Goal: Task Accomplishment & Management: Complete application form

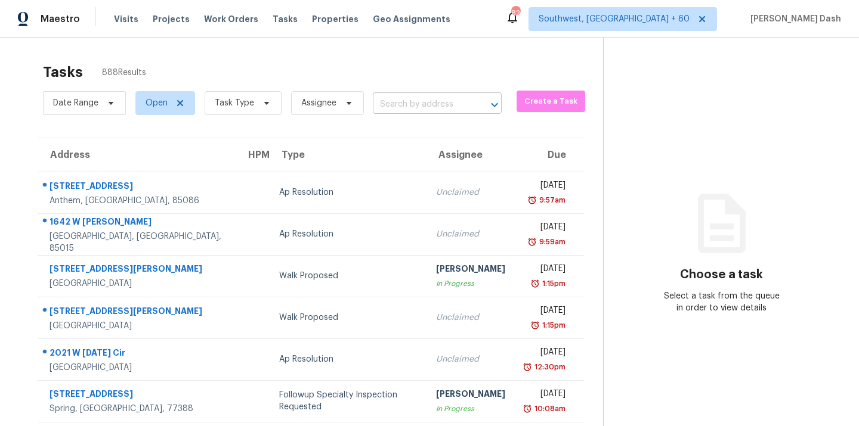
click at [430, 105] on input "text" at bounding box center [420, 104] width 95 height 18
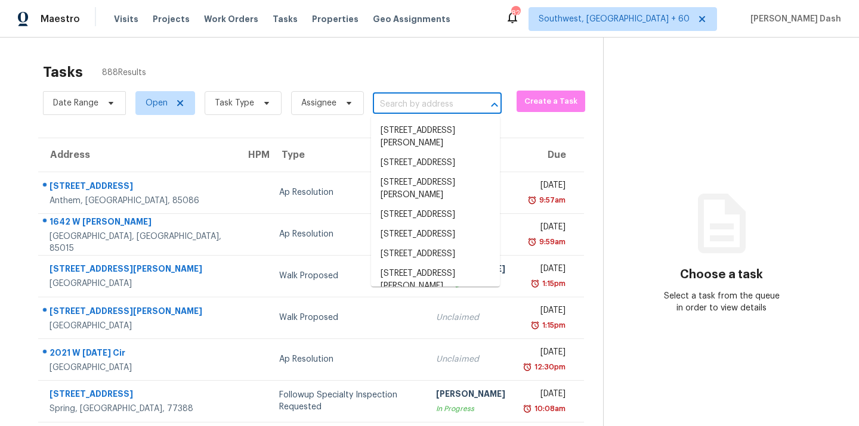
paste input "[STREET_ADDRESS][PERSON_NAME][PERSON_NAME]"
type input "[STREET_ADDRESS][PERSON_NAME][PERSON_NAME]"
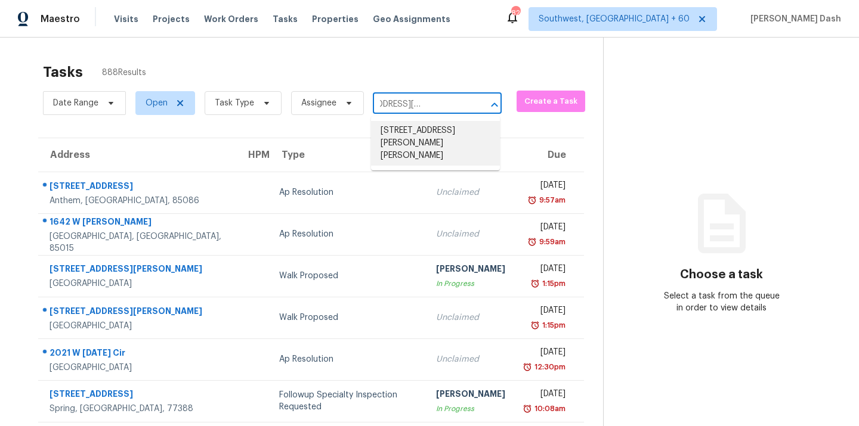
click at [419, 135] on li "10025 Beryl Dr, Peyton, CO 80831" at bounding box center [435, 143] width 129 height 45
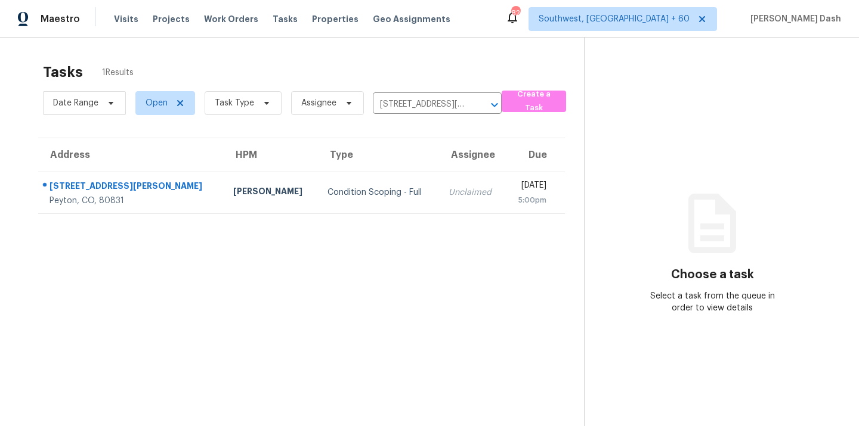
click at [327, 196] on div "Condition Scoping - Full" at bounding box center [378, 193] width 102 height 12
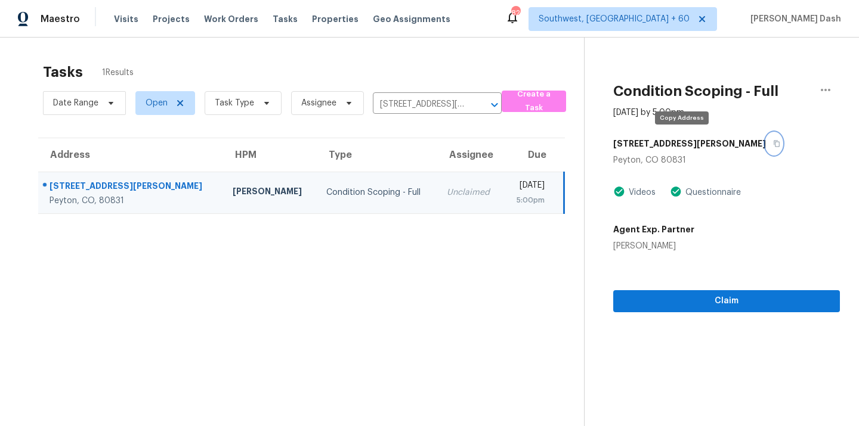
click at [774, 144] on icon "button" at bounding box center [777, 144] width 6 height 7
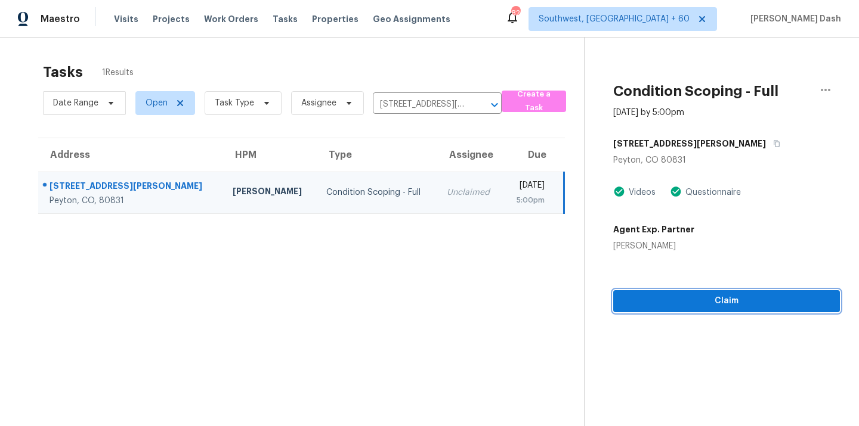
click at [713, 305] on span "Claim" at bounding box center [727, 301] width 208 height 15
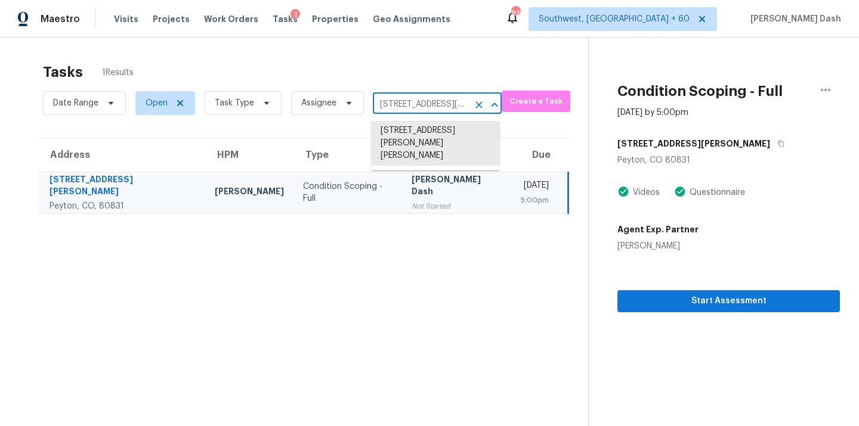
click at [407, 109] on input "10025 Beryl Dr, Peyton, CO 80831" at bounding box center [420, 104] width 95 height 18
paste input "2310 Woodsfield Ln NE, Marietta, GA 30062"
type input "2310 Woodsfield Ln NE, Marietta, GA 30062"
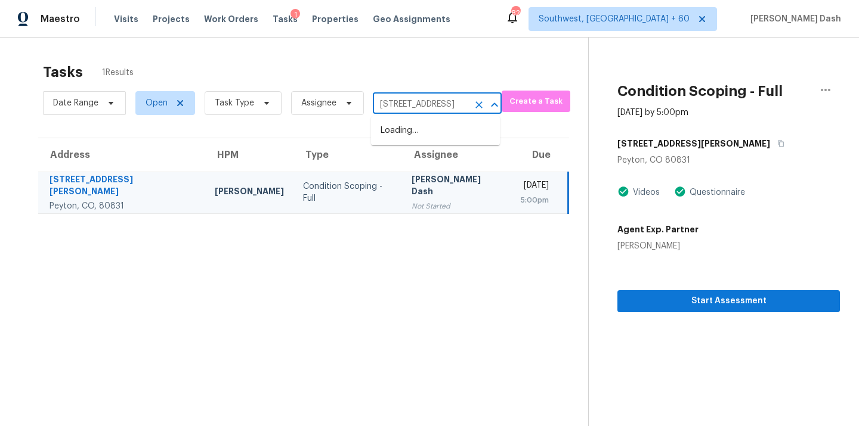
scroll to position [0, 82]
click at [427, 128] on li "2310 Woodsfield Ln NE, Marietta, GA 30062" at bounding box center [435, 131] width 129 height 20
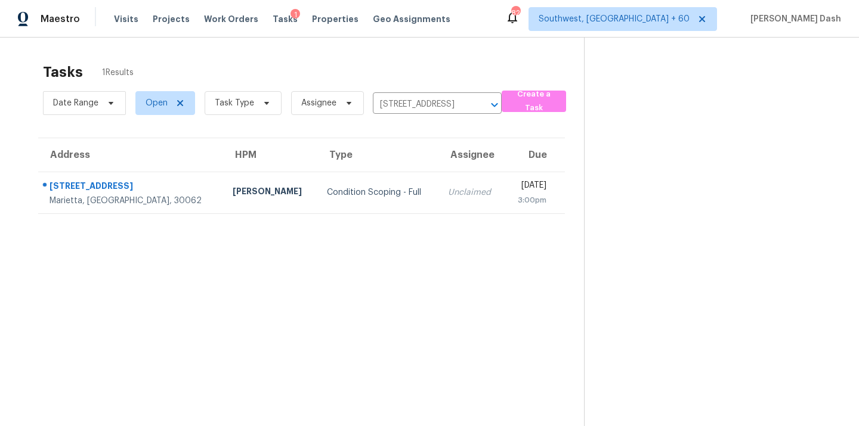
click at [377, 188] on td "Condition Scoping - Full" at bounding box center [377, 193] width 121 height 42
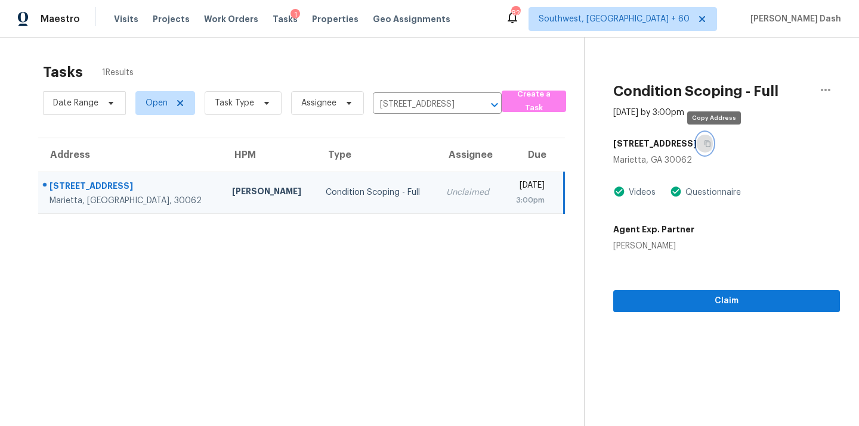
click at [711, 144] on icon "button" at bounding box center [707, 143] width 7 height 7
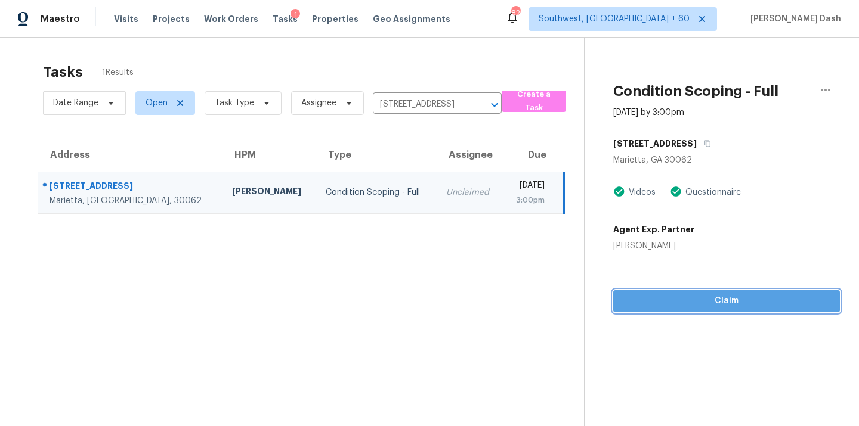
click at [726, 299] on span "Claim" at bounding box center [727, 301] width 208 height 15
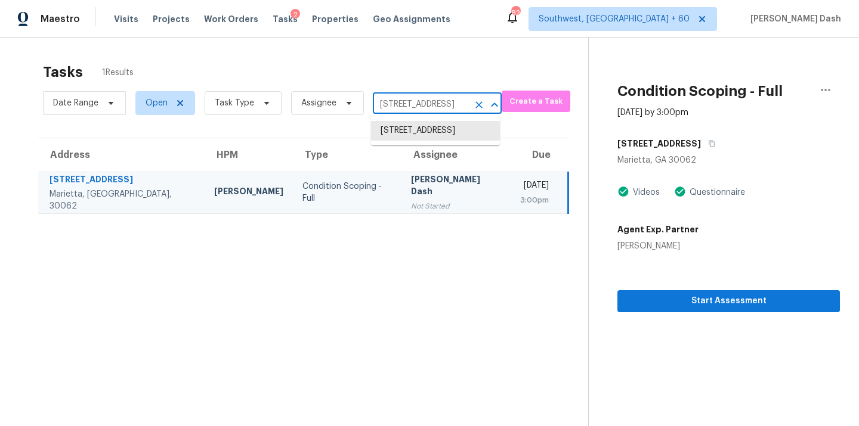
click at [416, 113] on input "2310 Woodsfield Ln NE, Marietta, GA 30062" at bounding box center [420, 104] width 95 height 18
paste input "4060 Brooksdale Dr, Franklinton, NC 27525"
type input "4060 Brooksdale Dr, Franklinton, NC 27525"
click at [419, 134] on li "4060 Brooksdale Dr, Franklinton, NC 27525" at bounding box center [435, 131] width 129 height 20
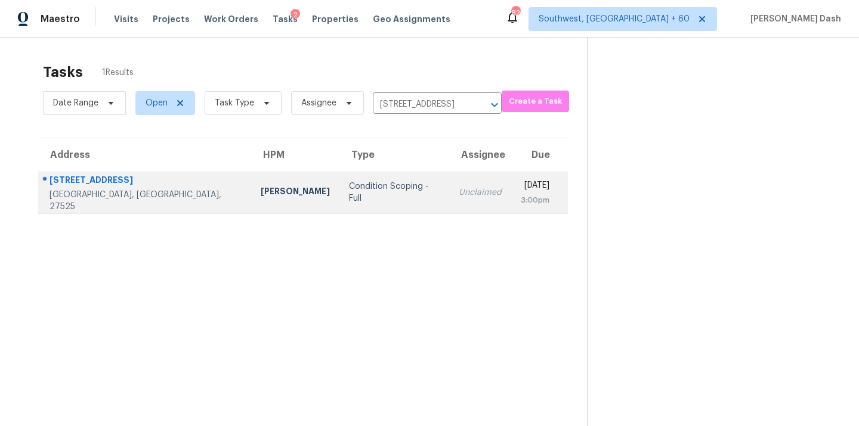
click at [459, 191] on div "Unclaimed" at bounding box center [480, 193] width 43 height 12
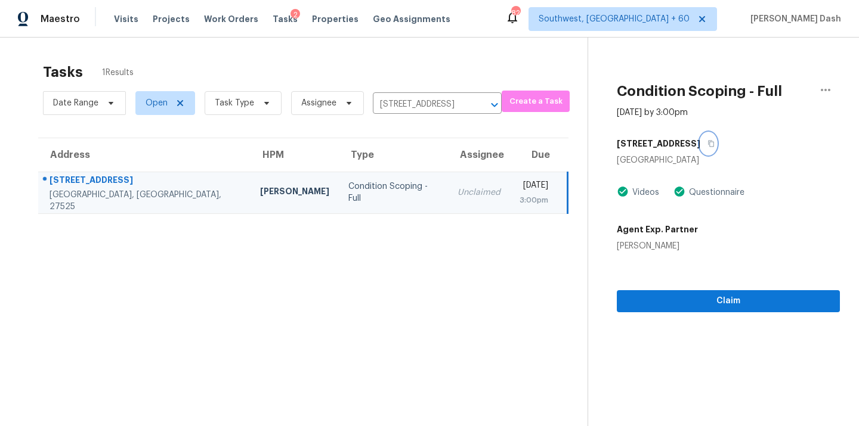
click at [703, 136] on button "button" at bounding box center [708, 143] width 16 height 21
click at [730, 305] on span "Claim" at bounding box center [728, 301] width 204 height 15
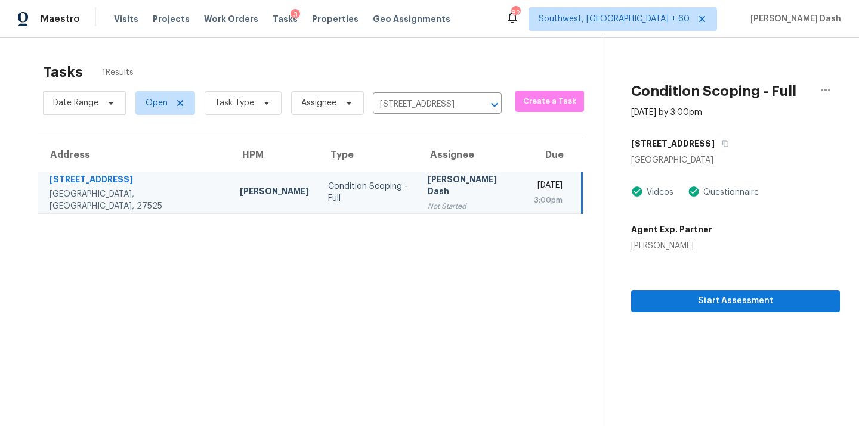
click at [392, 90] on div "Date Range Open Task Type Assignee 4060 Brooksdale Dr, Franklinton, NC 27525 ​" at bounding box center [272, 103] width 459 height 31
click at [395, 106] on input "4060 Brooksdale Dr, Franklinton, NC 27525" at bounding box center [420, 104] width 95 height 18
paste input "16740 Glenbrook Blvd, Clermont, FL 34714"
type input "16740 Glenbrook Blvd, Clermont, FL 34714"
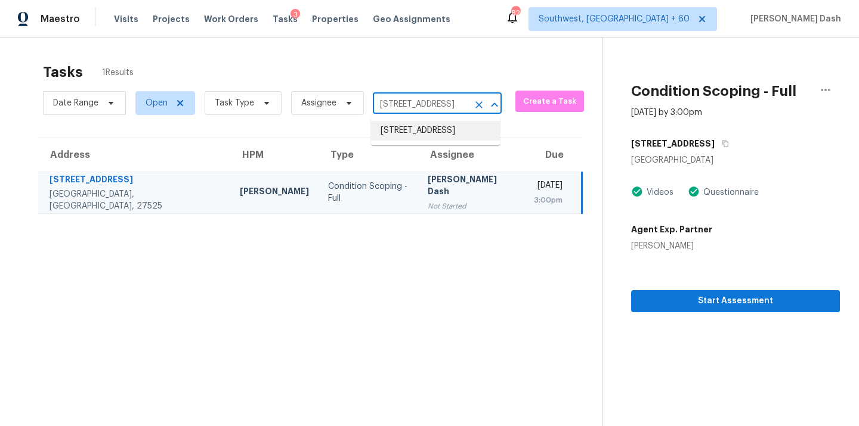
click at [419, 139] on li "16740 Glenbrook Blvd, Clermont, FL 34714" at bounding box center [435, 131] width 129 height 20
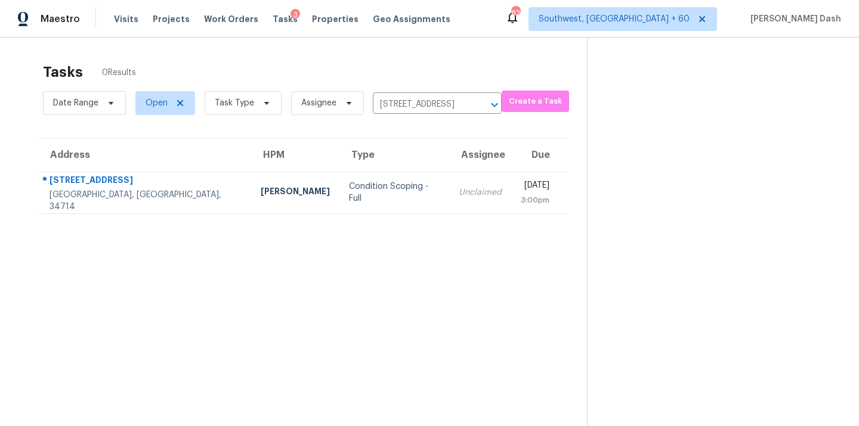
click at [348, 181] on td "Condition Scoping - Full" at bounding box center [394, 193] width 110 height 42
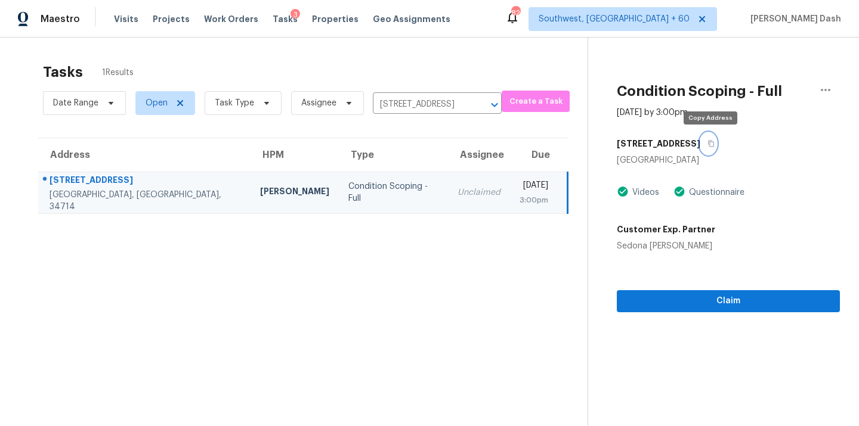
click at [712, 147] on button "button" at bounding box center [708, 143] width 16 height 21
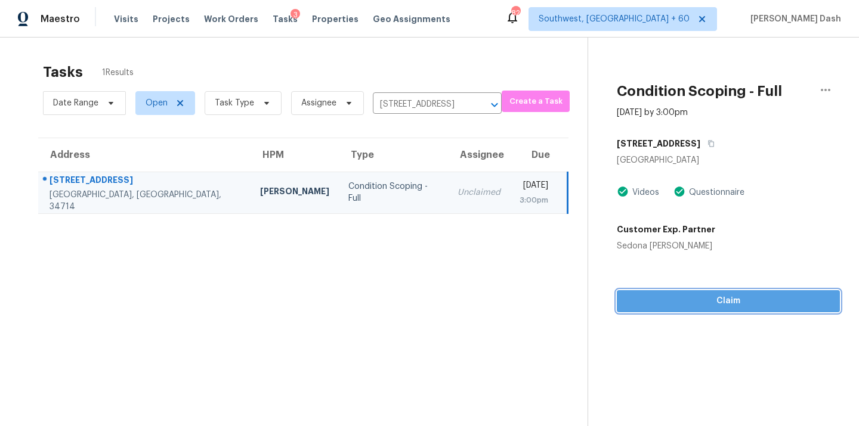
click at [701, 307] on span "Claim" at bounding box center [728, 301] width 204 height 15
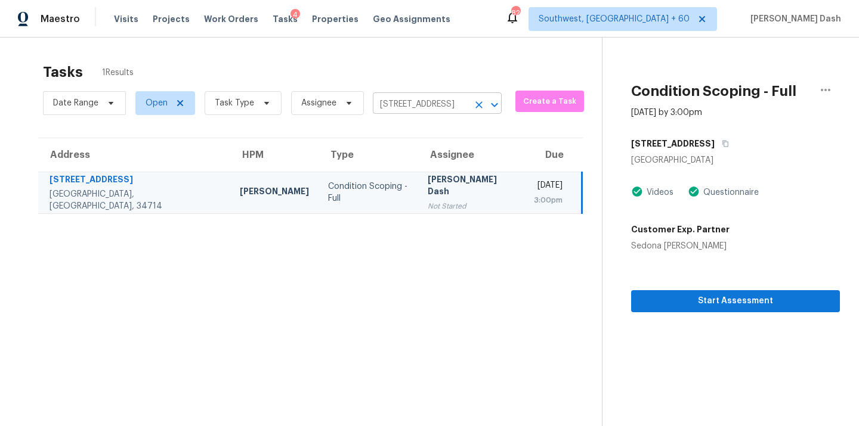
click at [416, 102] on input "16740 Glenbrook Blvd, Clermont, FL 34714" at bounding box center [420, 104] width 95 height 18
paste input "648 Landsdown Ct, Fort Mill, SC 29708"
type input "648 Landsdown Ct, Fort Mill, SC 29708"
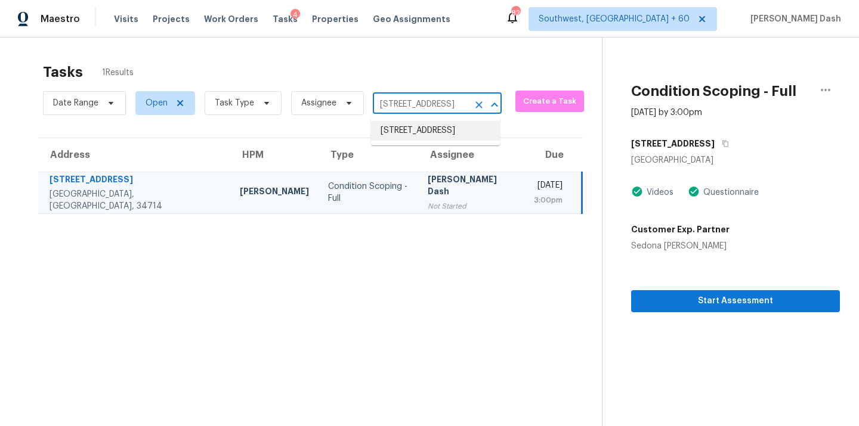
click at [413, 128] on li "648 Landsdown Ct, Fort Mill, SC 29708" at bounding box center [435, 131] width 129 height 20
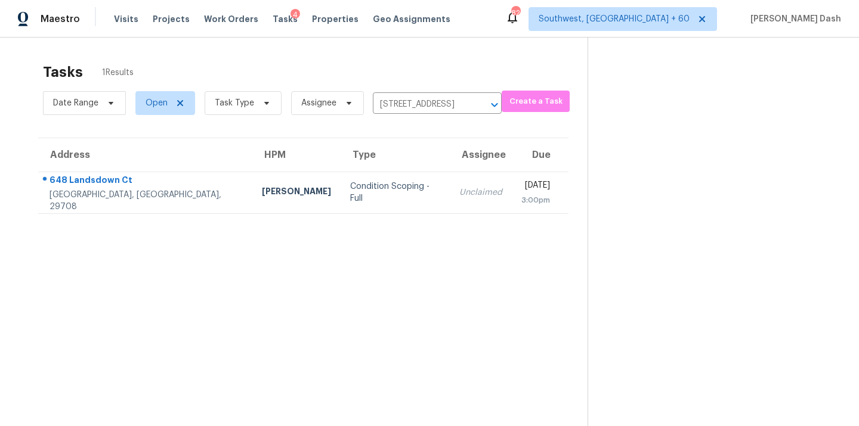
click at [345, 183] on td "Condition Scoping - Full" at bounding box center [395, 193] width 109 height 42
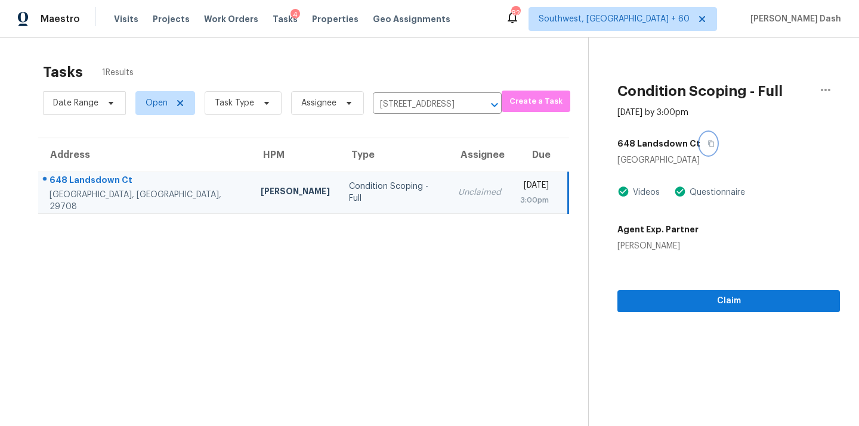
click at [701, 138] on button "button" at bounding box center [708, 143] width 16 height 21
click at [710, 305] on span "Claim" at bounding box center [728, 301] width 203 height 15
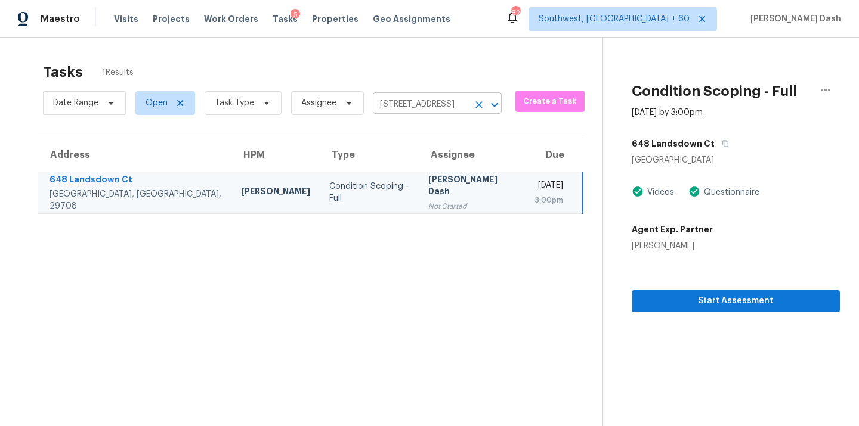
click at [426, 106] on input "648 Landsdown Ct, Fort Mill, SC 29708" at bounding box center [420, 104] width 95 height 18
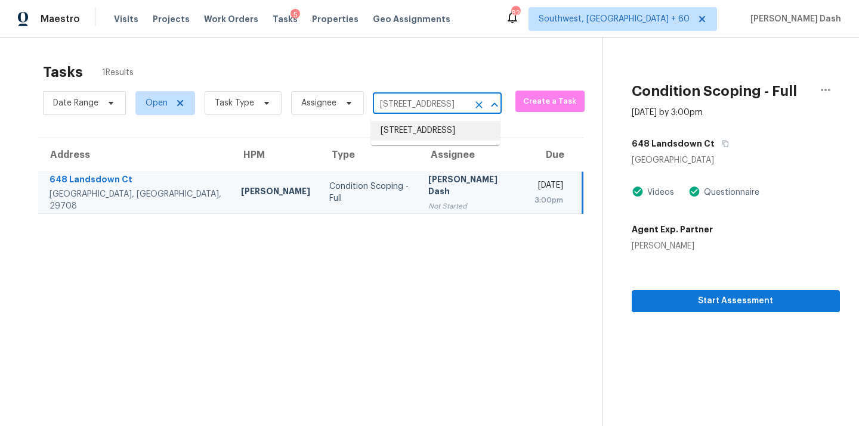
click at [466, 134] on li "648 Landsdown Ct, Fort Mill, SC 29708" at bounding box center [435, 131] width 129 height 20
click at [428, 187] on div "[PERSON_NAME] Dash" at bounding box center [471, 187] width 86 height 27
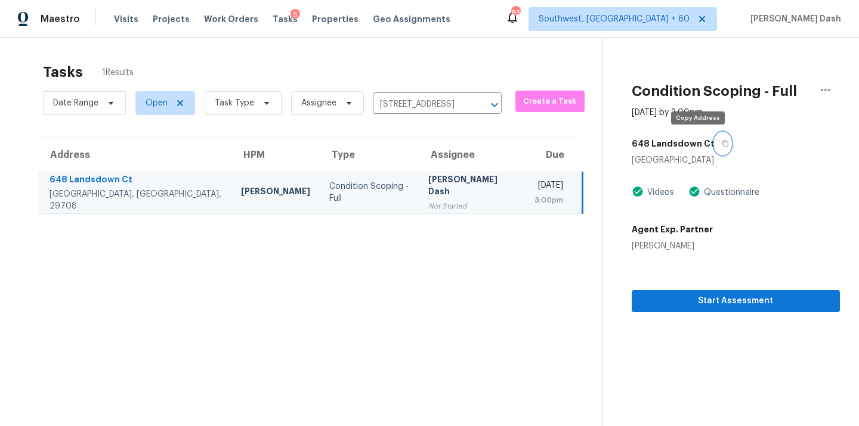
click at [722, 143] on icon "button" at bounding box center [725, 143] width 7 height 7
click at [434, 95] on input "648 Landsdown Ct, Fort Mill, SC 29708" at bounding box center [420, 104] width 95 height 18
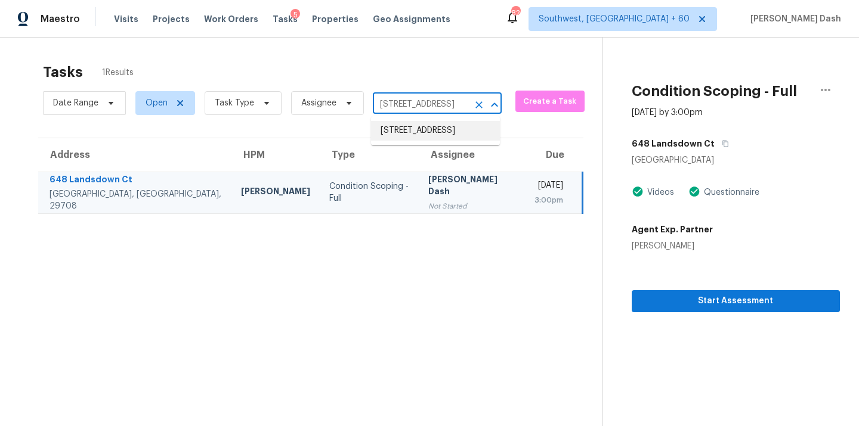
paste input "7238 Animas Ave, Frederick, CO 80530"
type input "7238 Animas Ave, Frederick, CO 80530"
click at [422, 134] on li "7238 Animas Ave, Frederick, CO 80530" at bounding box center [435, 137] width 129 height 32
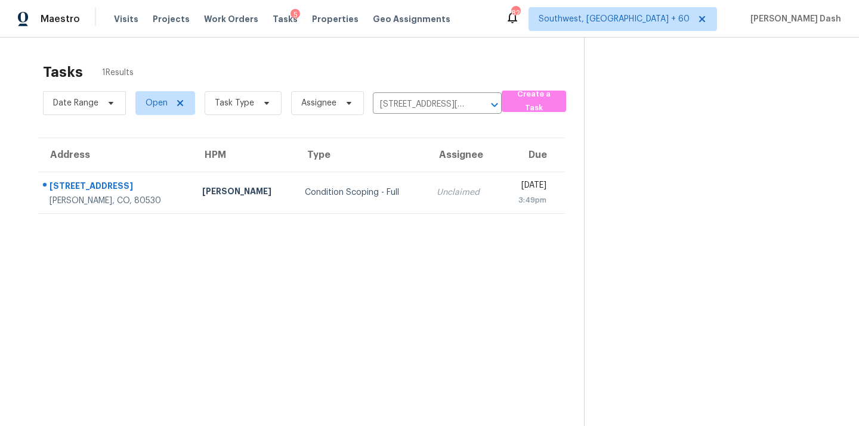
click at [359, 184] on td "Condition Scoping - Full" at bounding box center [361, 193] width 132 height 42
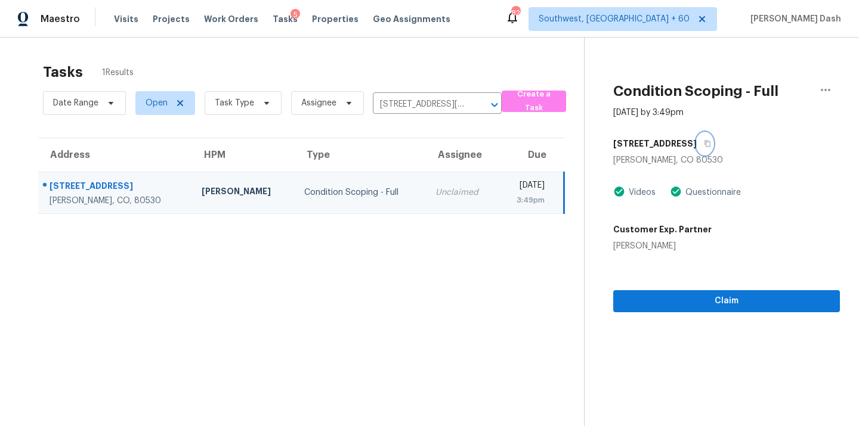
click at [697, 137] on button "button" at bounding box center [705, 143] width 16 height 21
click at [693, 303] on span "Claim" at bounding box center [727, 301] width 208 height 15
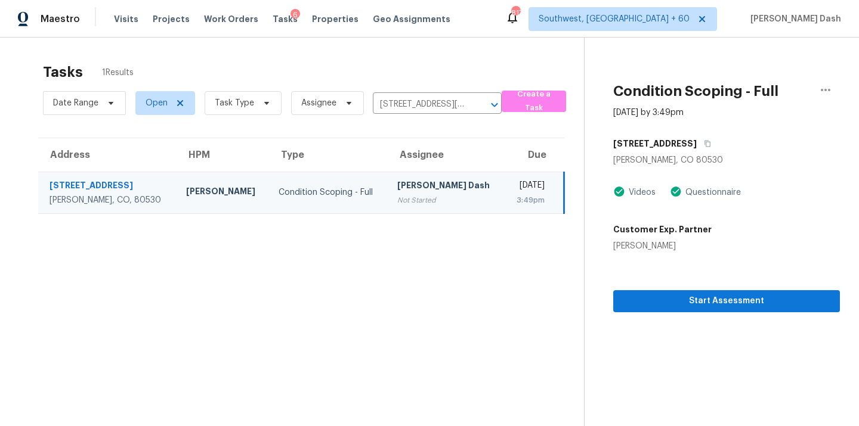
click at [698, 143] on div "7238 Animas Ave" at bounding box center [726, 143] width 227 height 21
click at [385, 109] on input "7238 Animas Ave, Frederick, CO 80530" at bounding box center [420, 104] width 95 height 18
paste input "10025 Beryl Dr, Peyton, CO 80831"
click at [413, 104] on input "v10025 Beryl Dr, Peyton, CO 80831" at bounding box center [420, 104] width 95 height 18
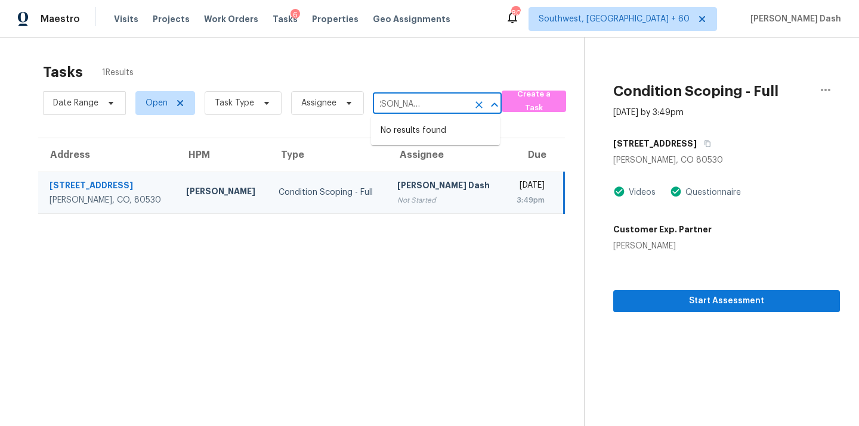
click at [413, 104] on input "v10025 Beryl Dr, Peyton, CO 80831" at bounding box center [420, 104] width 95 height 18
paste input "text"
type input "10025 Beryl Dr, Peyton, CO 80831"
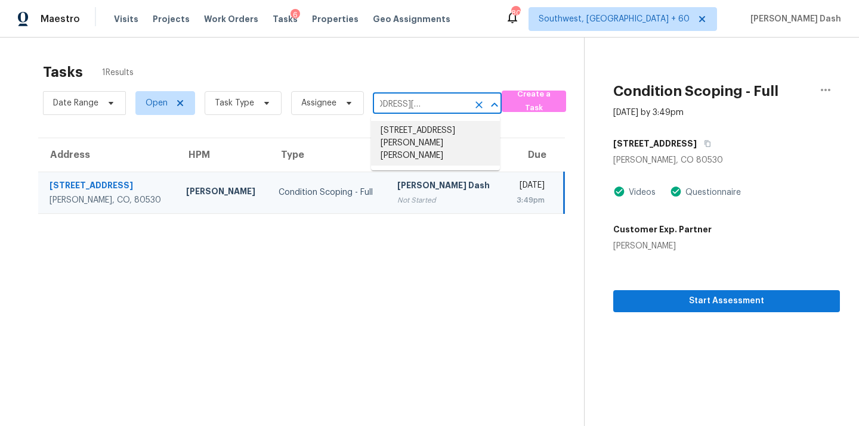
click at [410, 129] on li "10025 Beryl Dr, Peyton, CO 80831" at bounding box center [435, 143] width 129 height 45
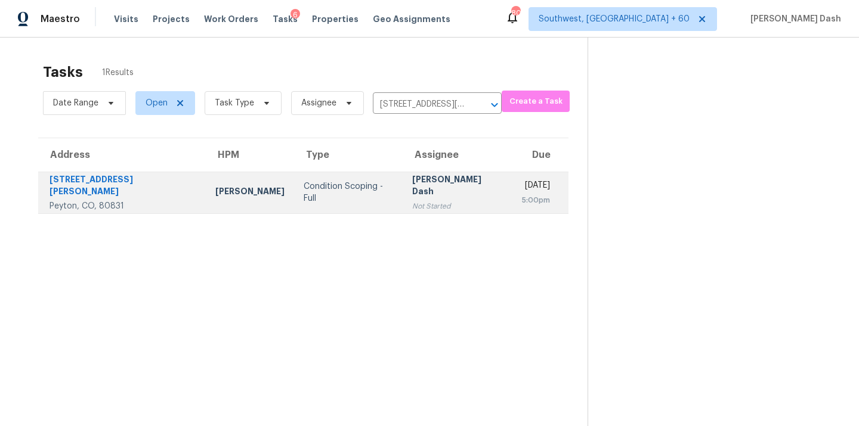
click at [334, 188] on div "Condition Scoping - Full" at bounding box center [348, 193] width 89 height 24
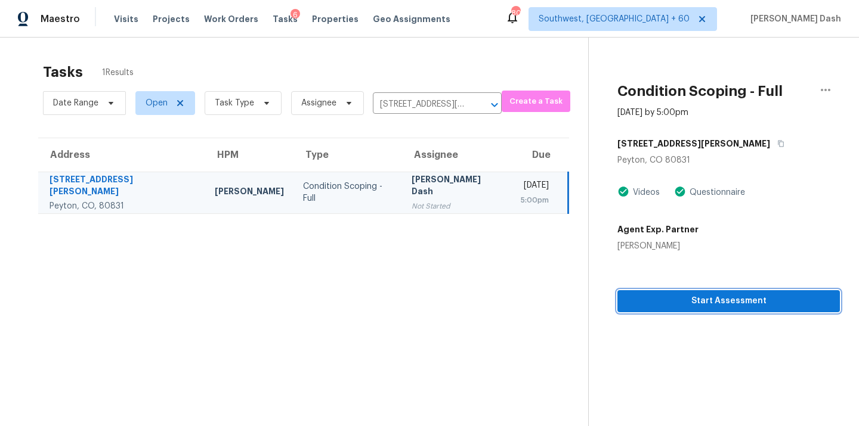
click at [666, 302] on span "Start Assessment" at bounding box center [728, 301] width 203 height 15
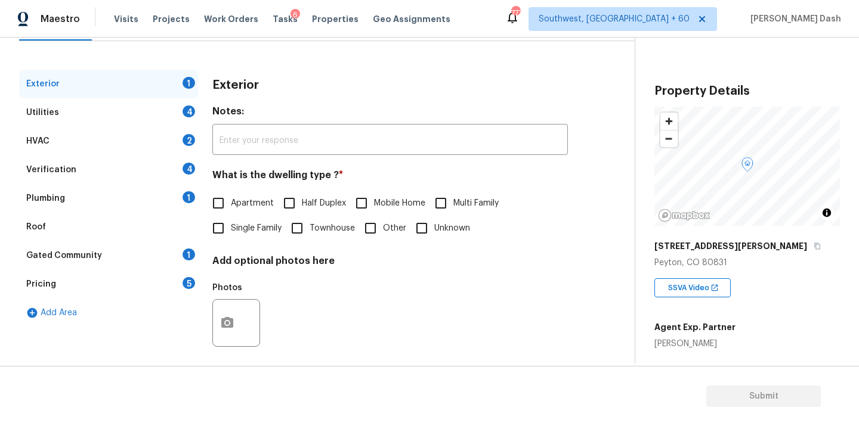
scroll to position [148, 0]
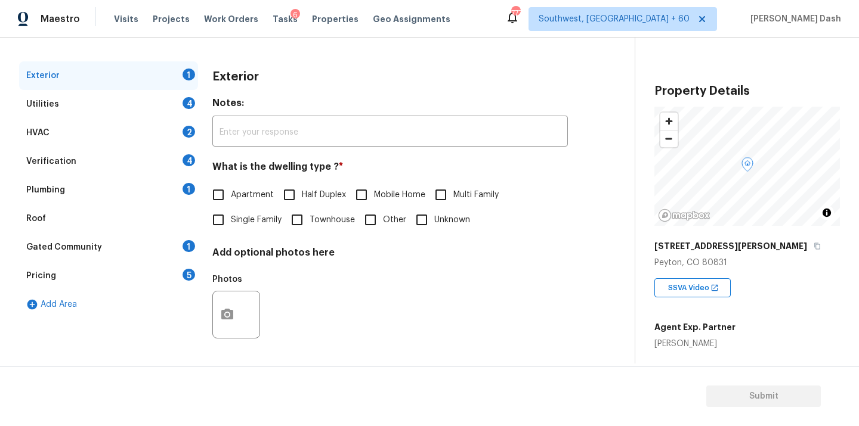
click at [219, 218] on input "Single Family" at bounding box center [218, 220] width 25 height 25
checkbox input "true"
click at [168, 101] on div "Utilities 4" at bounding box center [108, 104] width 179 height 29
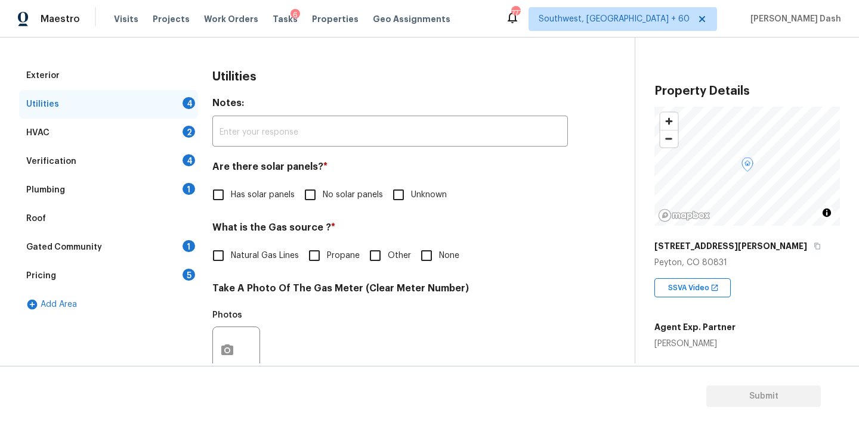
click at [325, 188] on label "No solar panels" at bounding box center [340, 195] width 85 height 25
click at [323, 188] on input "No solar panels" at bounding box center [310, 195] width 25 height 25
checkbox input "true"
click at [224, 259] on input "Natural Gas Lines" at bounding box center [218, 257] width 25 height 25
checkbox input "true"
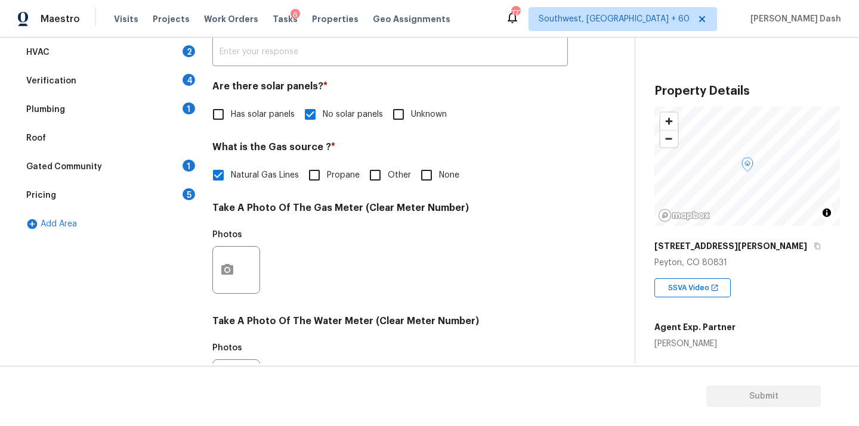
scroll to position [284, 0]
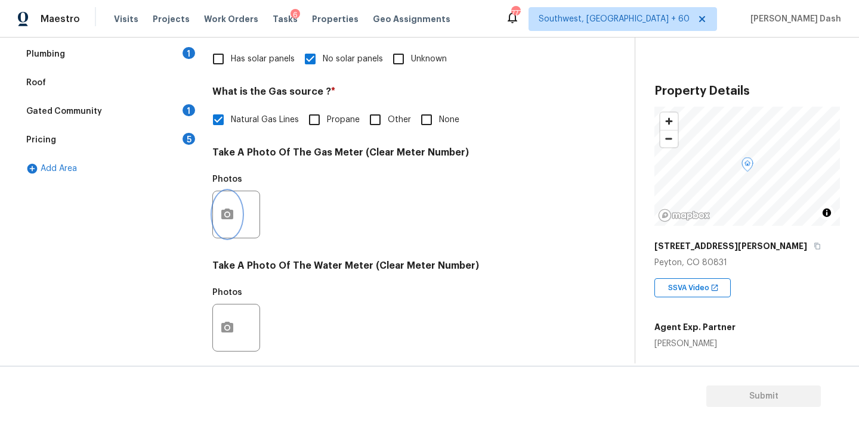
click at [228, 213] on icon "button" at bounding box center [227, 215] width 14 height 14
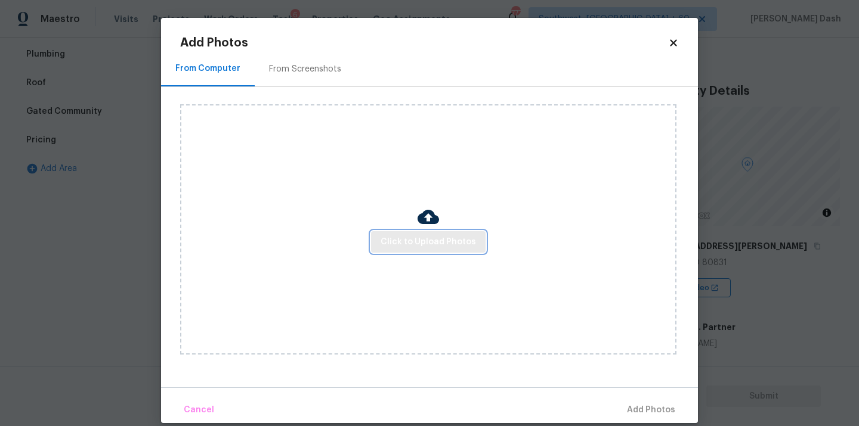
click at [421, 242] on span "Click to Upload Photos" at bounding box center [428, 242] width 95 height 15
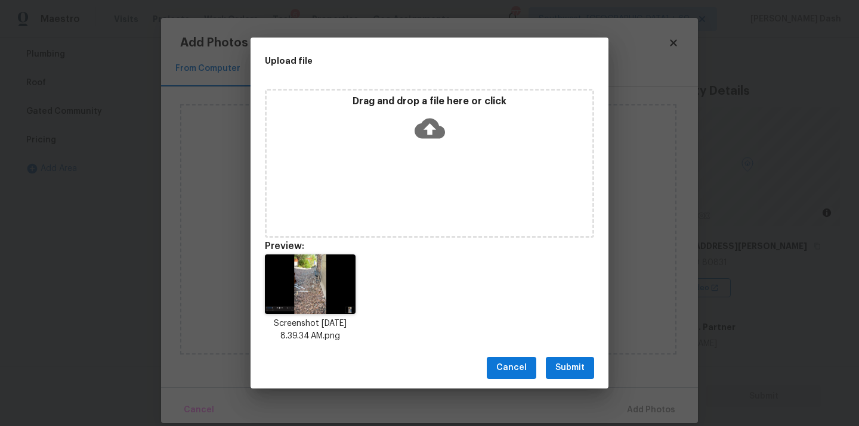
click at [576, 372] on span "Submit" at bounding box center [569, 368] width 29 height 15
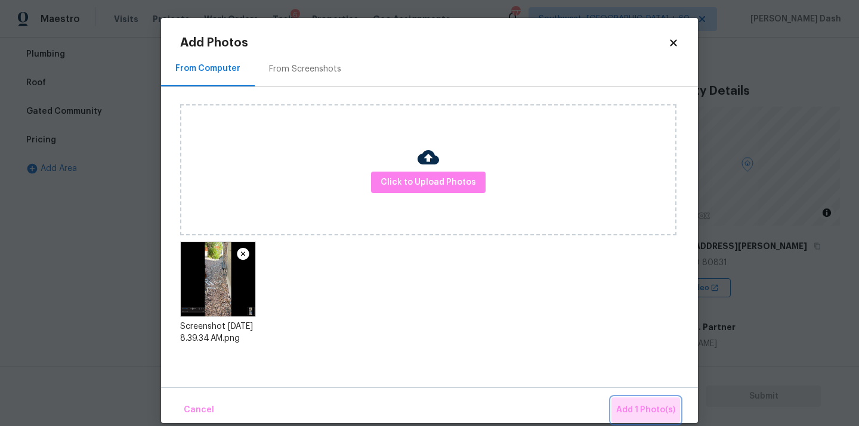
click at [650, 404] on span "Add 1 Photo(s)" at bounding box center [645, 410] width 59 height 15
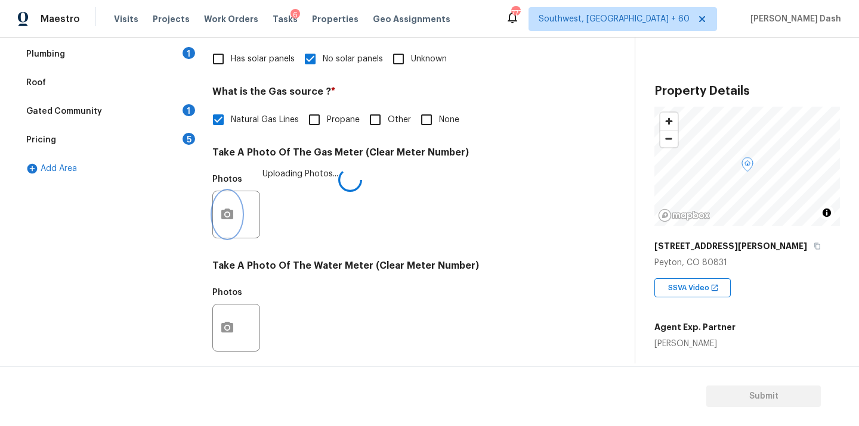
scroll to position [471, 0]
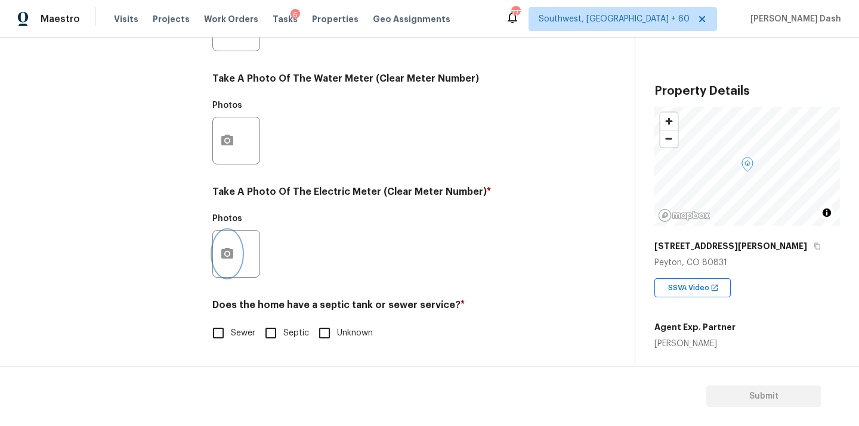
click at [224, 265] on button "button" at bounding box center [227, 254] width 29 height 47
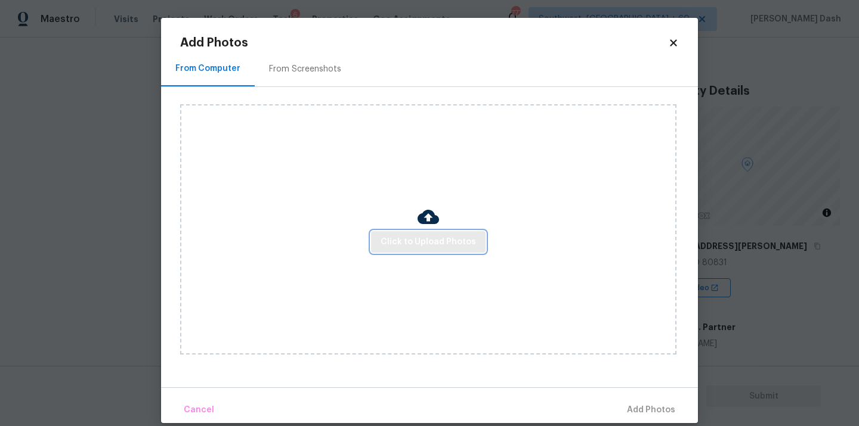
click at [420, 240] on span "Click to Upload Photos" at bounding box center [428, 242] width 95 height 15
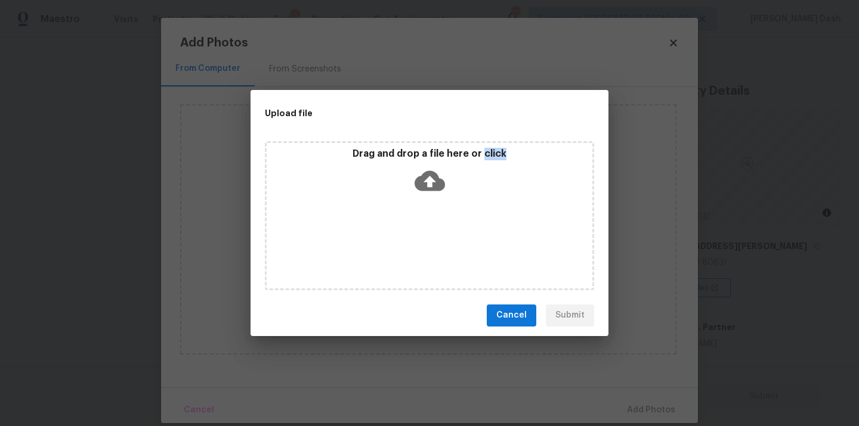
click at [420, 240] on div "Drag and drop a file here or click" at bounding box center [429, 215] width 329 height 149
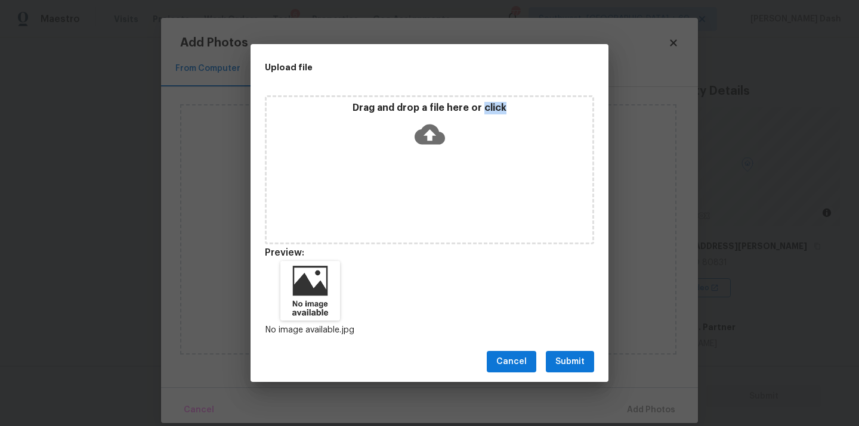
click at [580, 371] on button "Submit" at bounding box center [570, 362] width 48 height 22
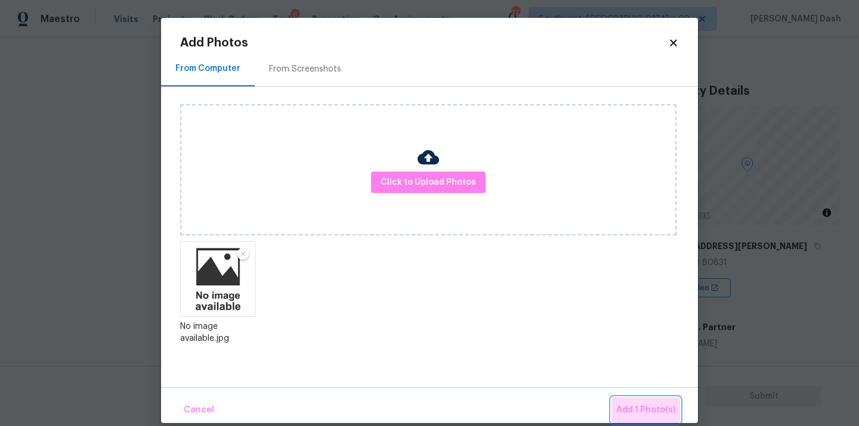
click at [648, 409] on span "Add 1 Photo(s)" at bounding box center [645, 410] width 59 height 15
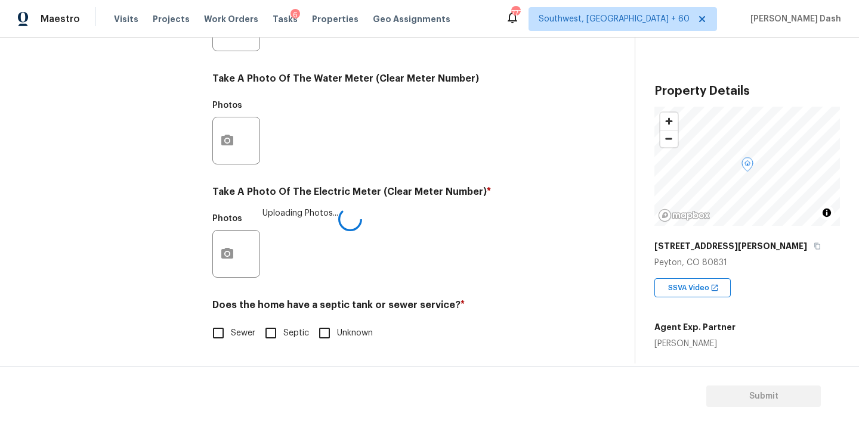
click at [248, 330] on span "Sewer" at bounding box center [243, 333] width 24 height 13
click at [231, 330] on input "Sewer" at bounding box center [218, 333] width 25 height 25
checkbox input "true"
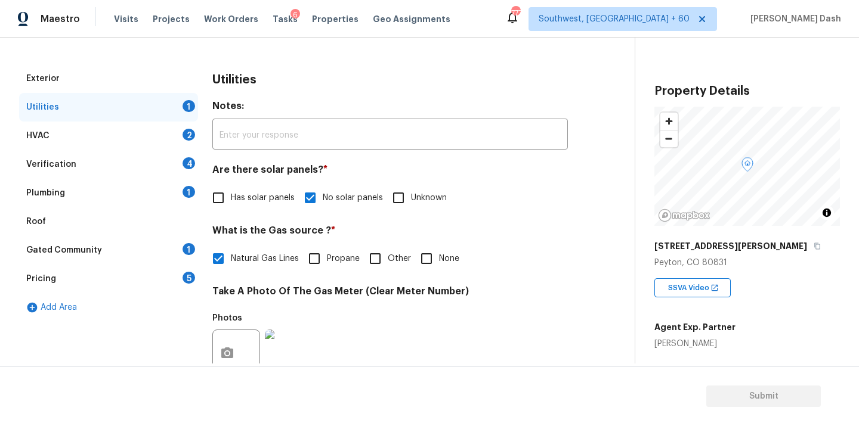
scroll to position [93, 0]
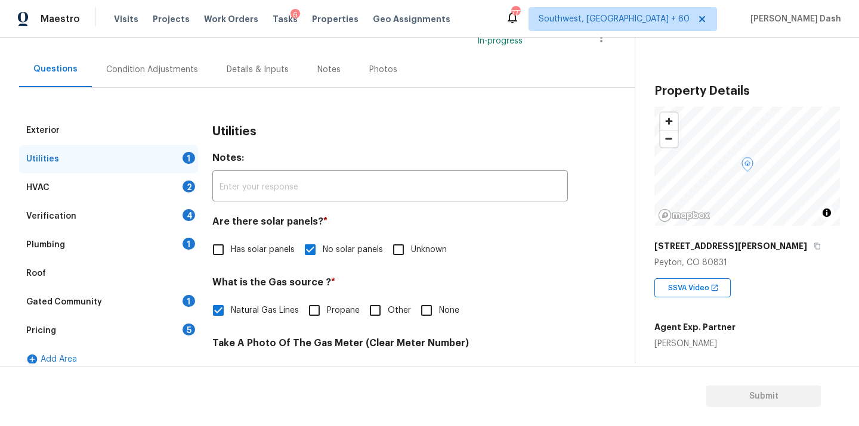
click at [169, 157] on div "Utilities 1" at bounding box center [108, 159] width 179 height 29
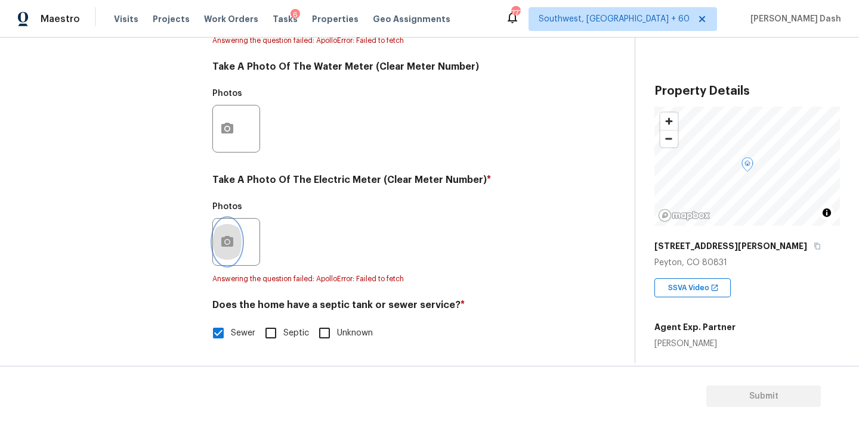
click at [239, 238] on button "button" at bounding box center [227, 242] width 29 height 47
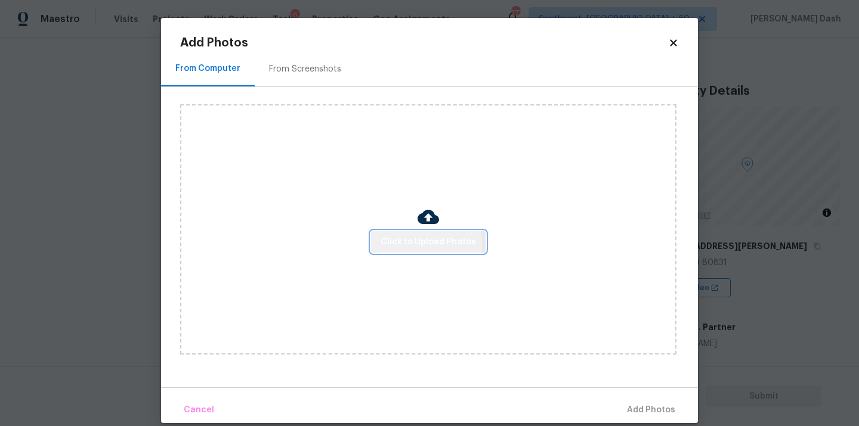
click at [410, 244] on span "Click to Upload Photos" at bounding box center [428, 242] width 95 height 15
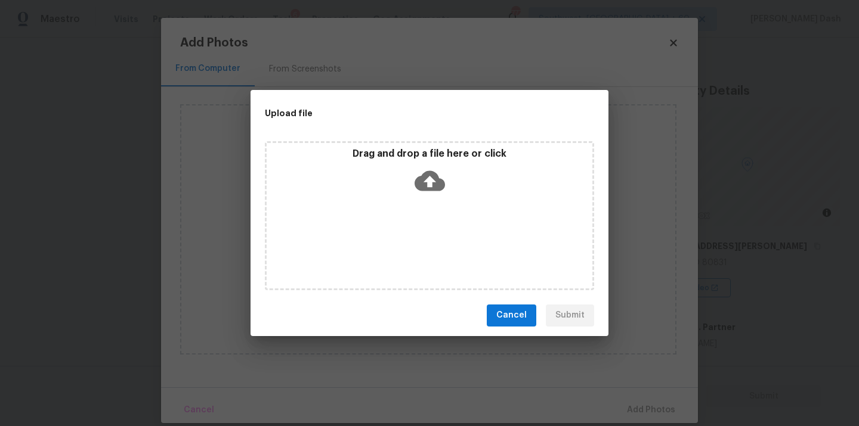
scroll to position [484, 0]
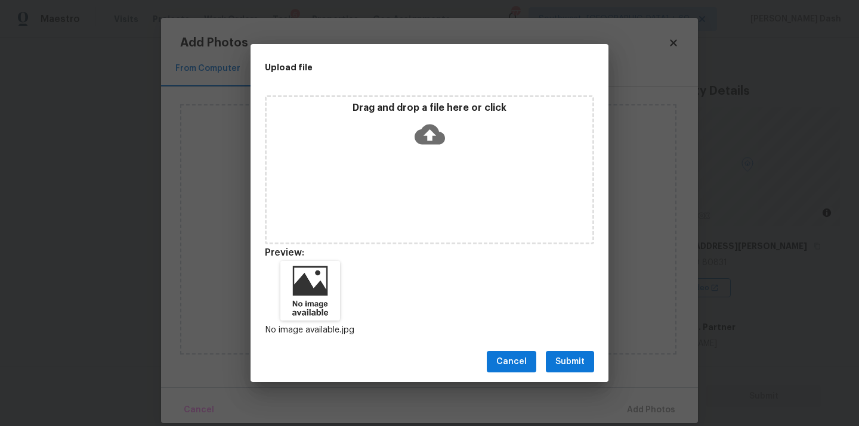
click at [577, 376] on div "Cancel Submit" at bounding box center [430, 362] width 358 height 41
click at [573, 357] on span "Submit" at bounding box center [569, 362] width 29 height 15
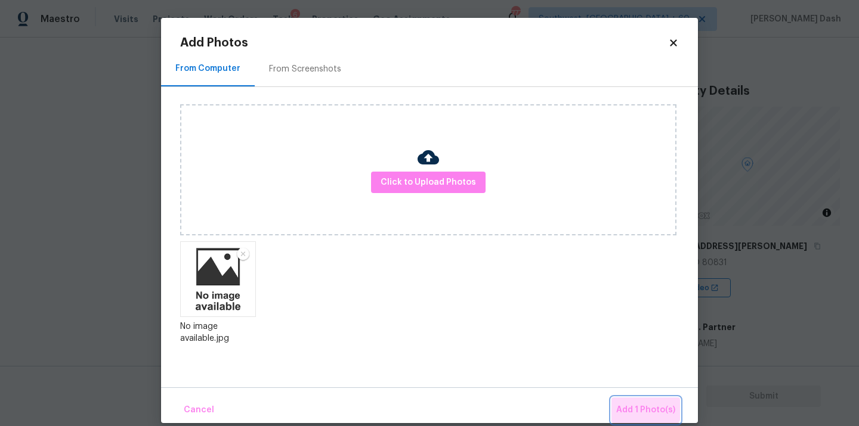
click at [636, 399] on button "Add 1 Photo(s)" at bounding box center [645, 411] width 69 height 26
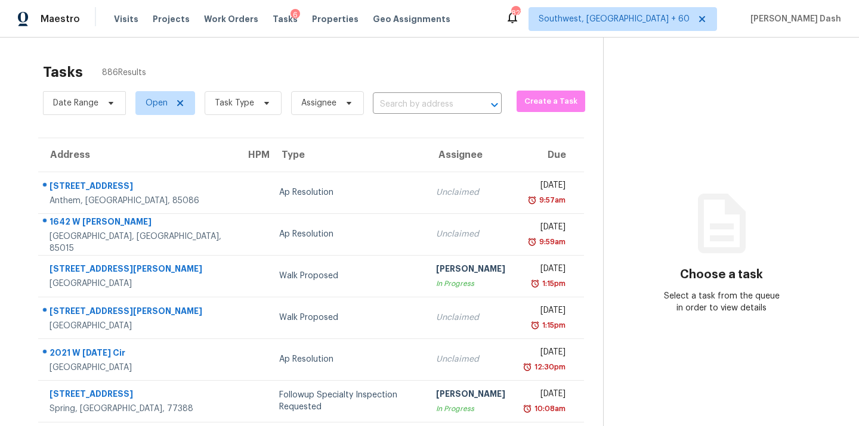
click at [367, 96] on div "Date Range Open Task Type Assignee ​" at bounding box center [272, 103] width 459 height 31
click at [378, 99] on input "text" at bounding box center [420, 104] width 95 height 18
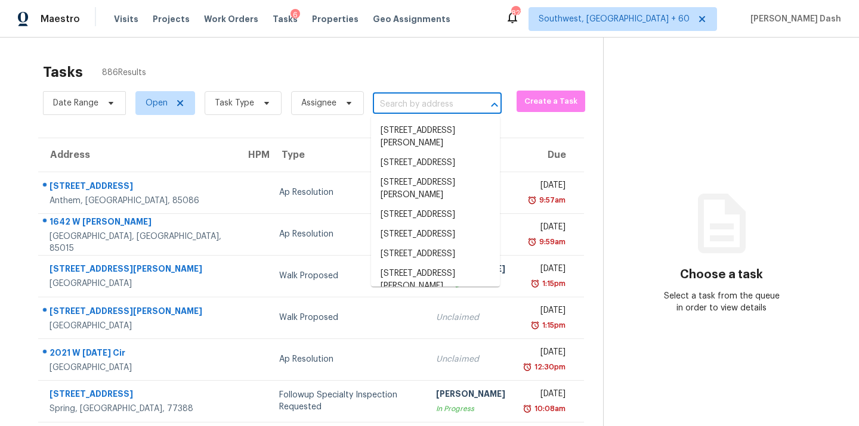
paste input "[STREET_ADDRESS][PERSON_NAME][PERSON_NAME]"
type input "[STREET_ADDRESS][PERSON_NAME][PERSON_NAME]"
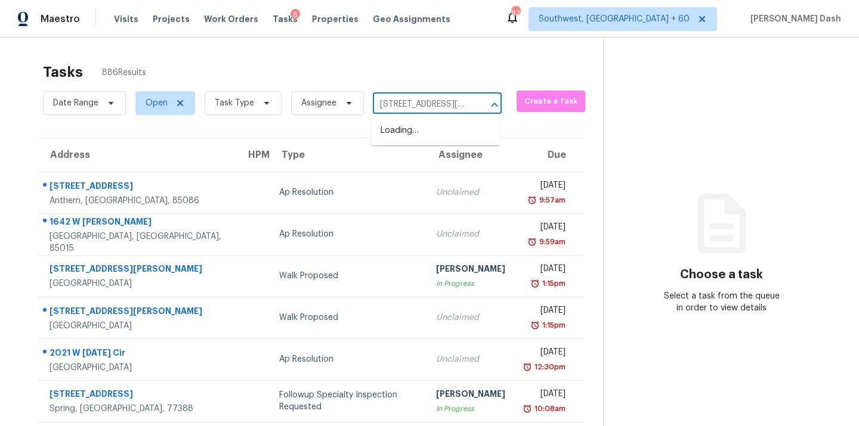
scroll to position [0, 44]
click at [414, 135] on li "10025 Beryl Dr, Peyton, CO 80831" at bounding box center [435, 143] width 129 height 45
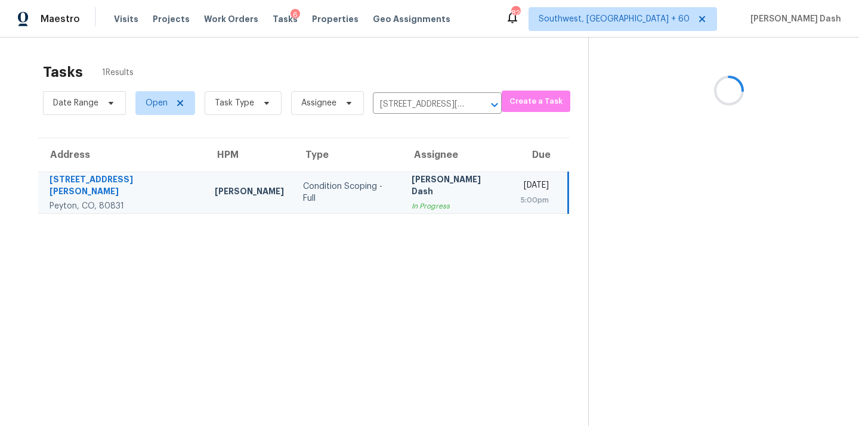
click at [402, 194] on td "Soumya Ranjan Dash In Progress" at bounding box center [456, 193] width 109 height 42
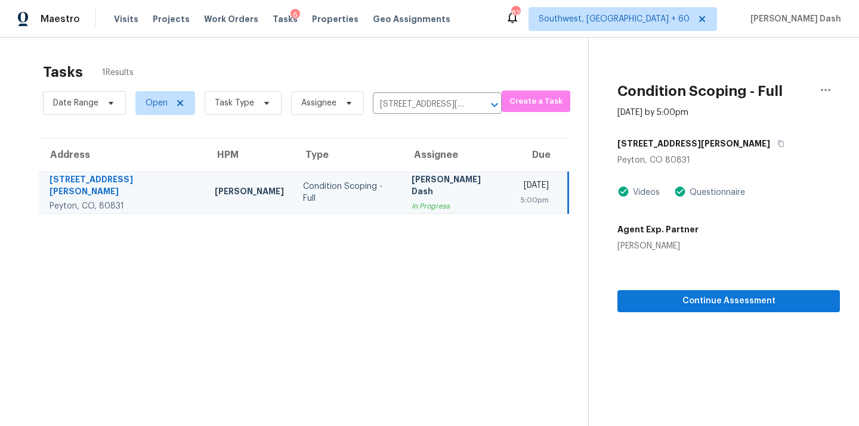
click at [710, 318] on section "Condition Scoping - Full Aug 15th 2025 by 5:00pm 10025 Beryl Dr Peyton, CO 8083…" at bounding box center [714, 251] width 252 height 426
click at [709, 307] on span "Continue Assessment" at bounding box center [728, 301] width 203 height 15
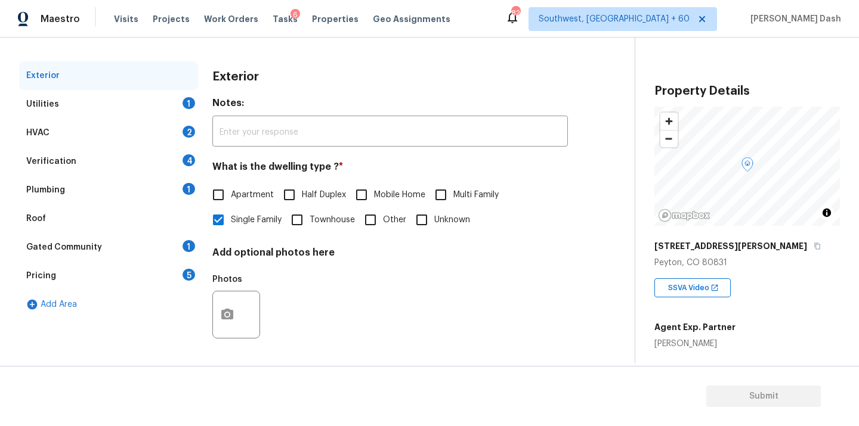
scroll to position [107, 0]
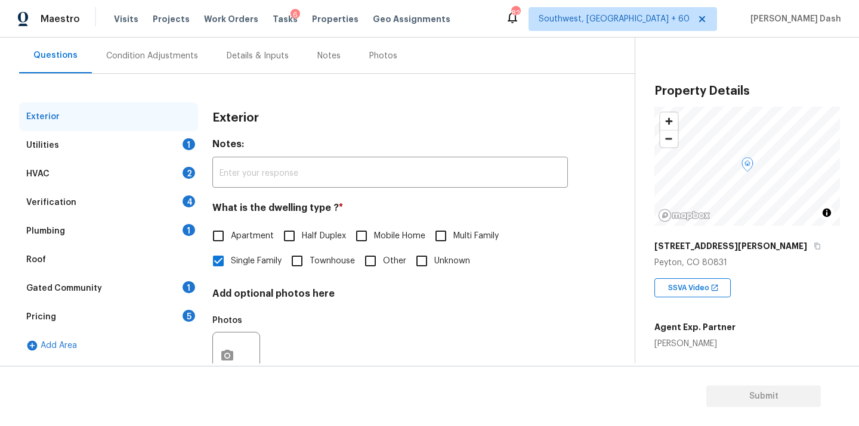
click at [172, 140] on div "Utilities 1" at bounding box center [108, 145] width 179 height 29
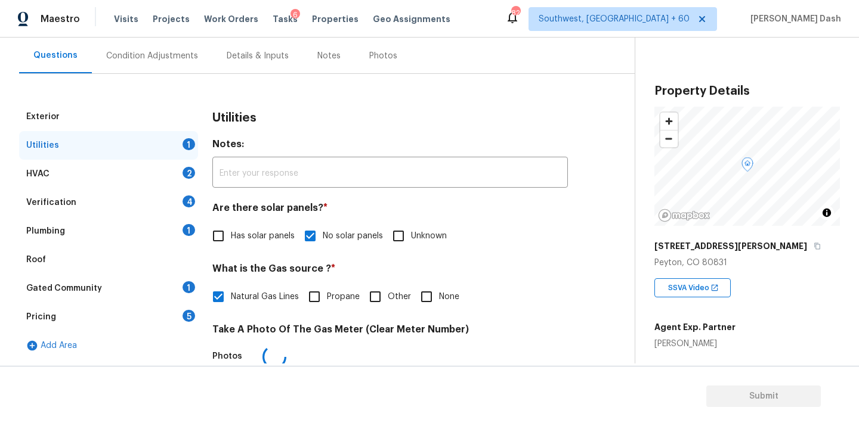
scroll to position [471, 0]
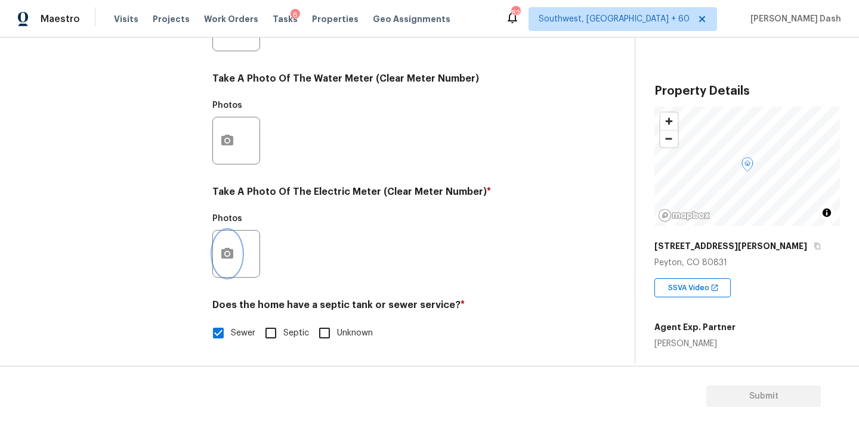
click at [233, 255] on icon "button" at bounding box center [227, 254] width 14 height 14
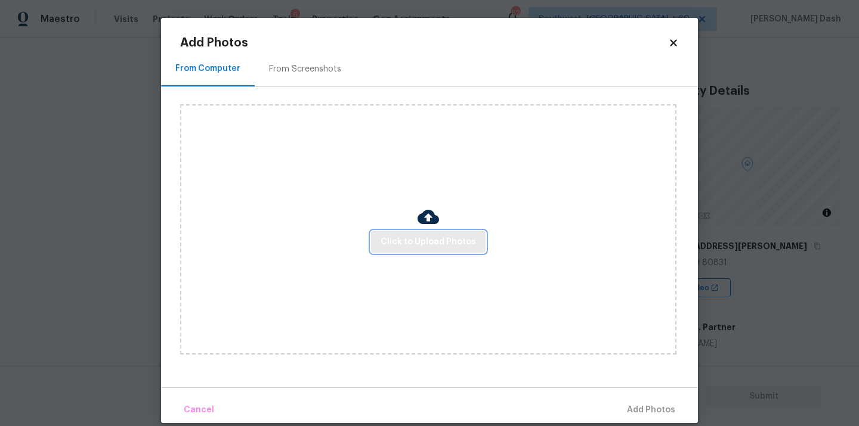
click at [396, 244] on span "Click to Upload Photos" at bounding box center [428, 242] width 95 height 15
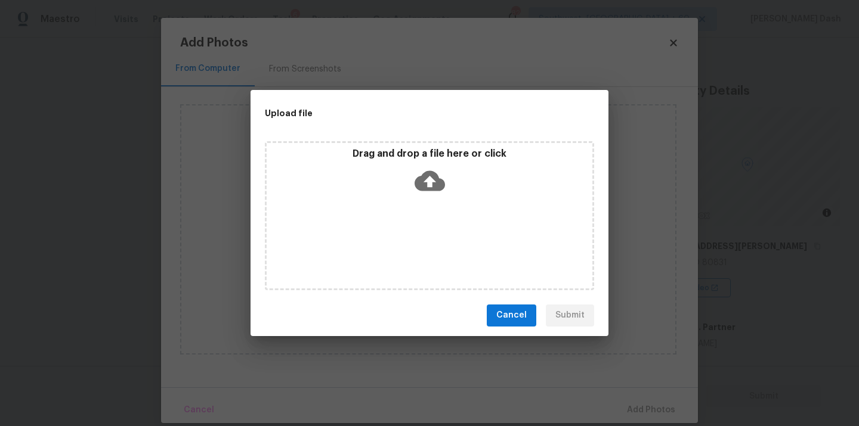
click at [396, 244] on div "Drag and drop a file here or click" at bounding box center [429, 215] width 329 height 149
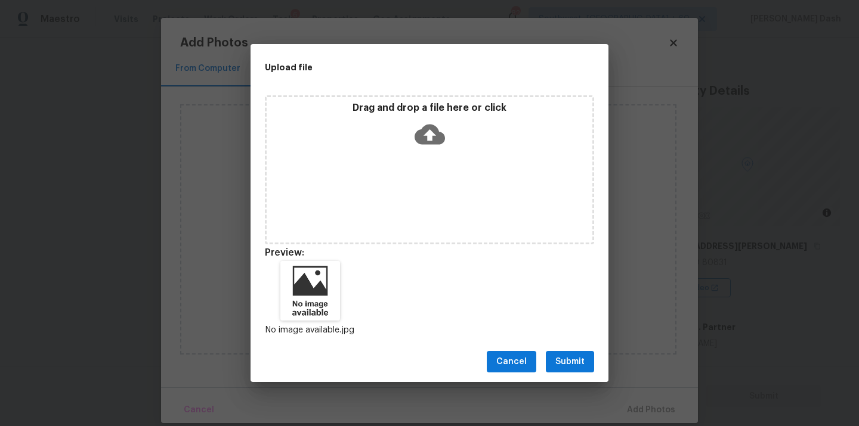
click at [565, 365] on span "Submit" at bounding box center [569, 362] width 29 height 15
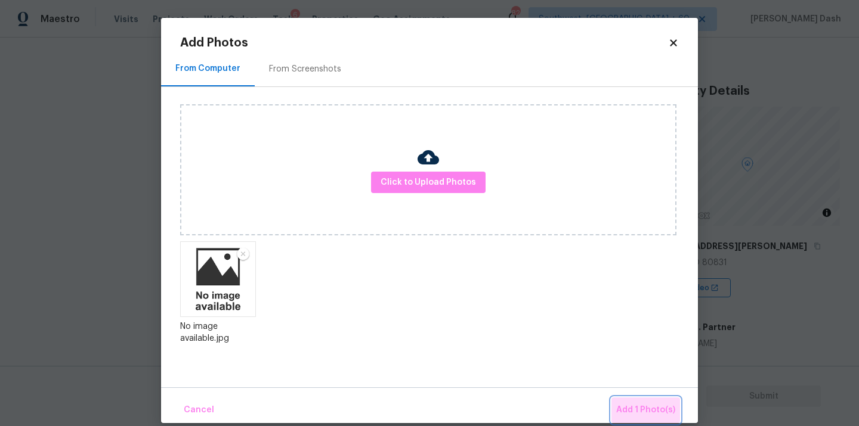
click at [657, 411] on span "Add 1 Photo(s)" at bounding box center [645, 410] width 59 height 15
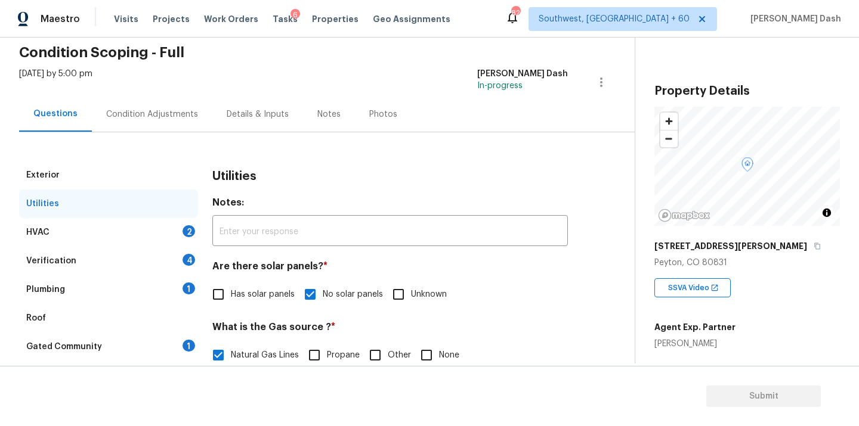
scroll to position [0, 0]
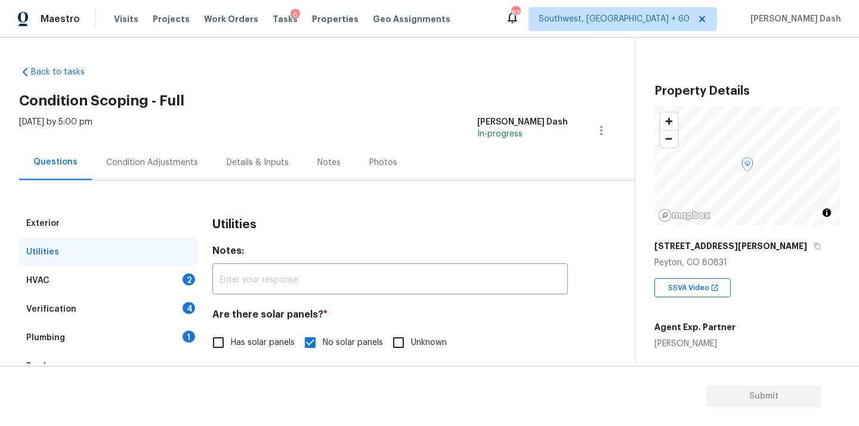
click at [137, 274] on div "HVAC 2" at bounding box center [108, 281] width 179 height 29
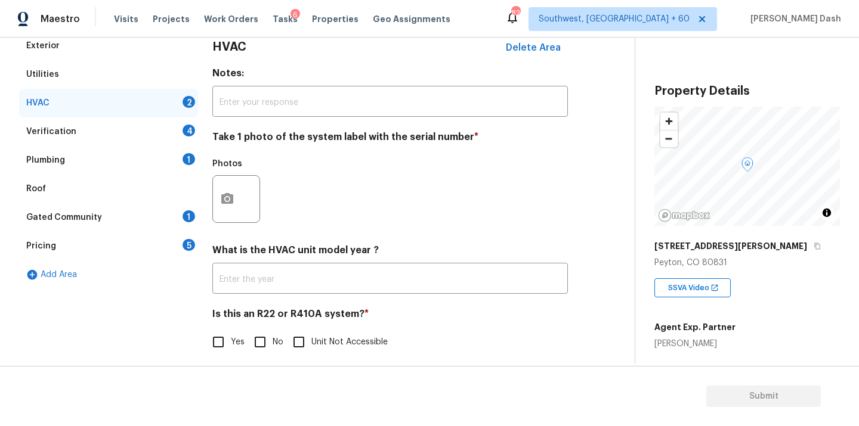
scroll to position [187, 0]
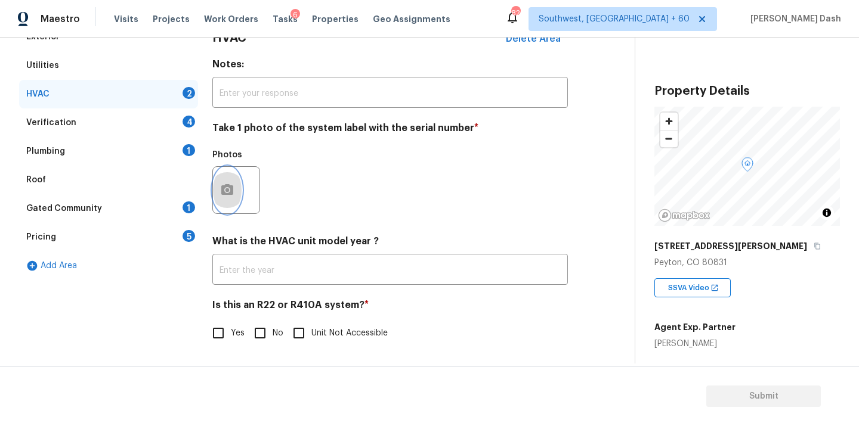
click at [229, 201] on button "button" at bounding box center [227, 190] width 29 height 47
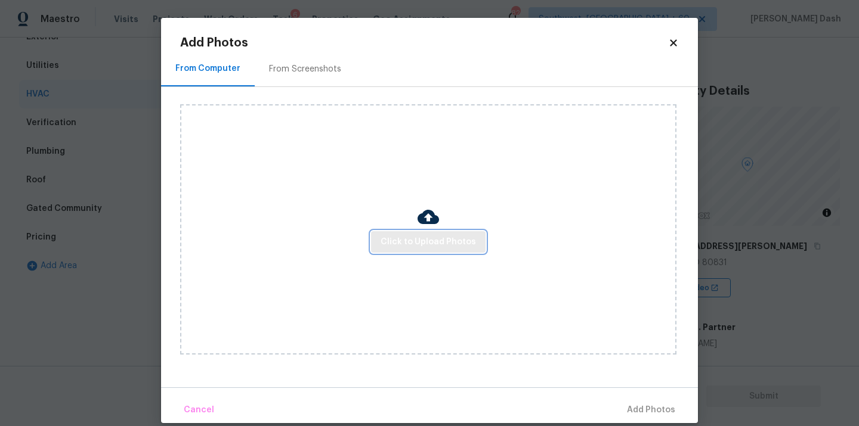
click at [415, 240] on span "Click to Upload Photos" at bounding box center [428, 242] width 95 height 15
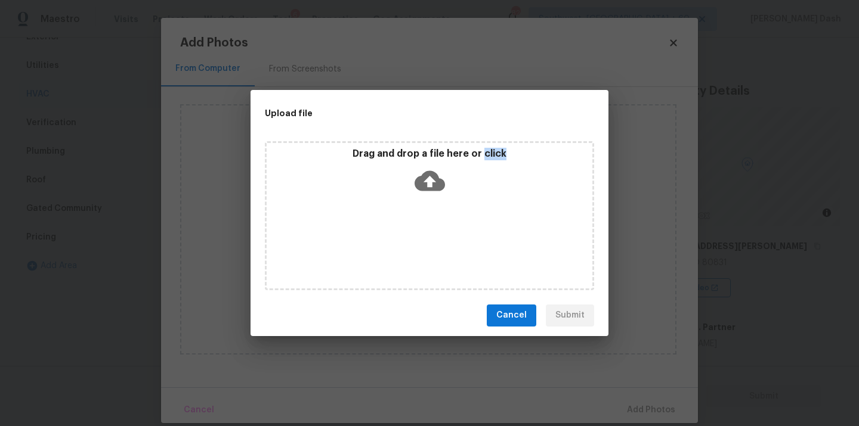
click at [415, 240] on div "Drag and drop a file here or click" at bounding box center [429, 215] width 329 height 149
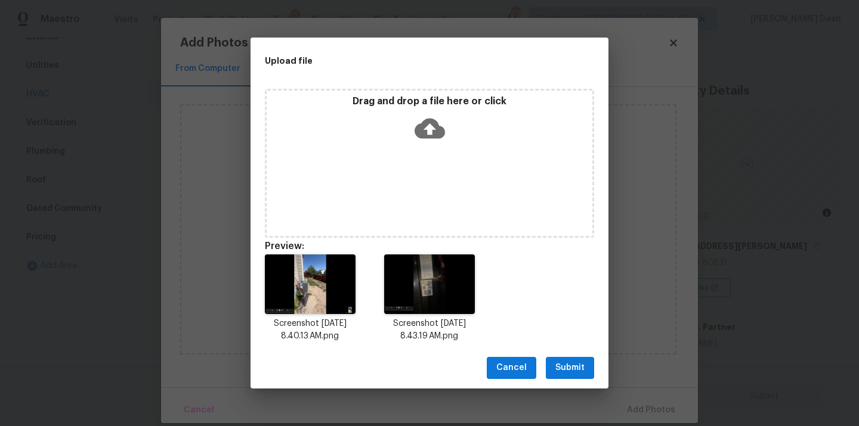
click at [553, 342] on div "Screenshot 2025-08-15 at 8.40.13 AM.png Screenshot 2025-08-15 at 8.43.19 AM.png" at bounding box center [430, 298] width 358 height 117
click at [562, 364] on span "Submit" at bounding box center [569, 368] width 29 height 15
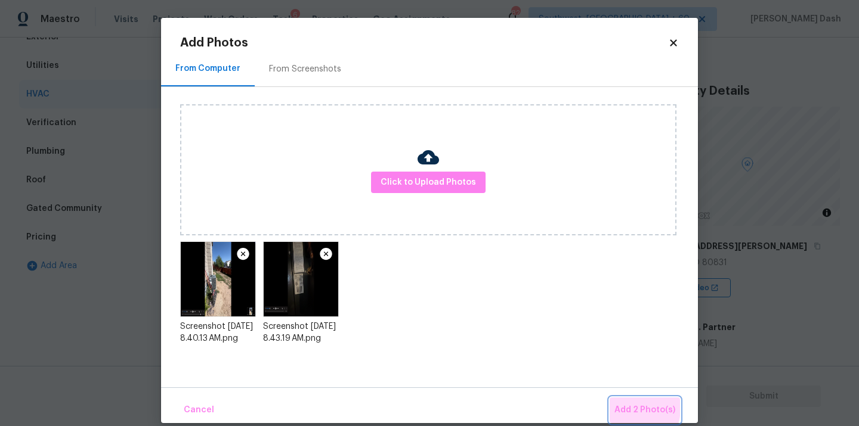
click at [625, 408] on span "Add 2 Photo(s)" at bounding box center [644, 410] width 61 height 15
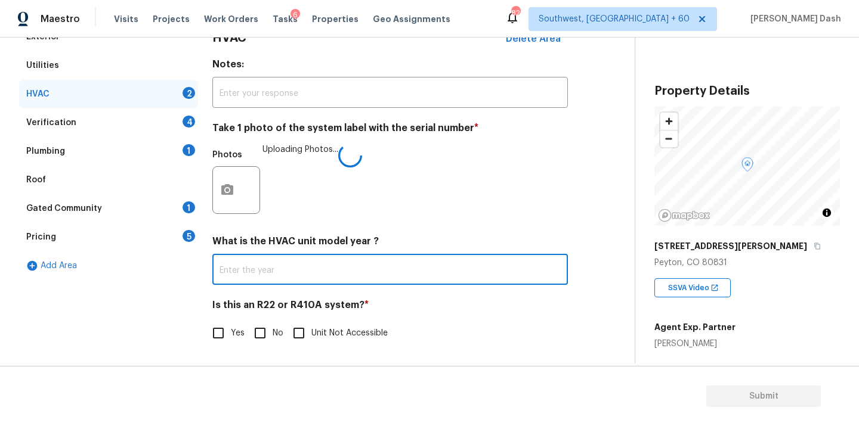
click at [248, 280] on input "text" at bounding box center [389, 271] width 355 height 28
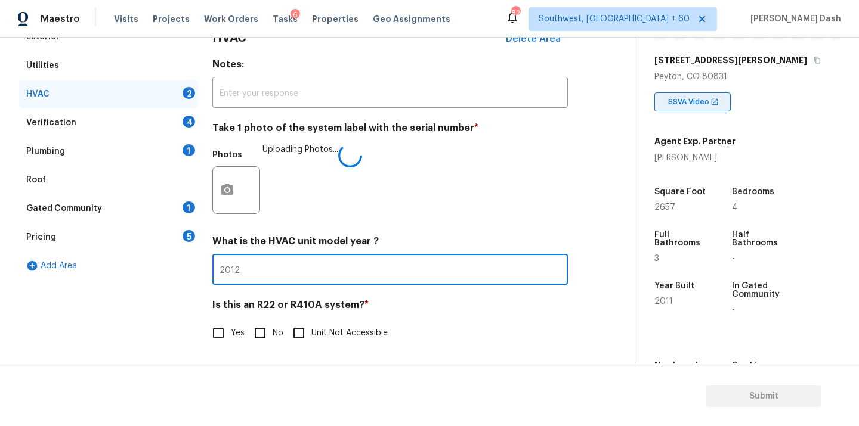
scroll to position [192, 0]
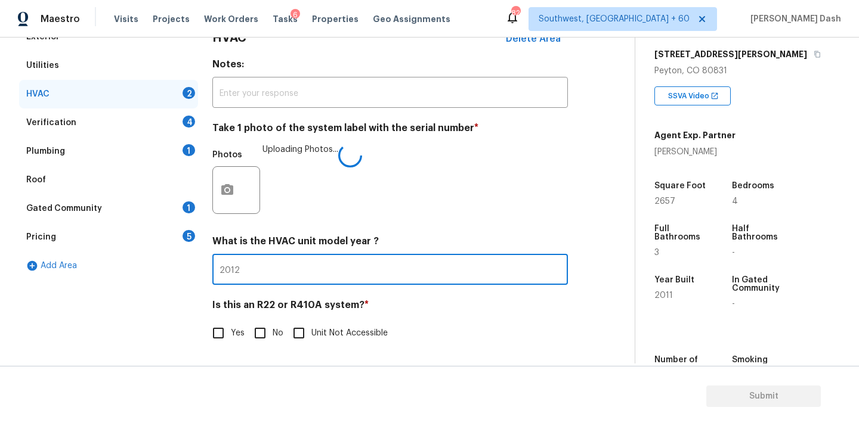
click at [242, 275] on input "2012" at bounding box center [389, 271] width 355 height 28
type input "2011"
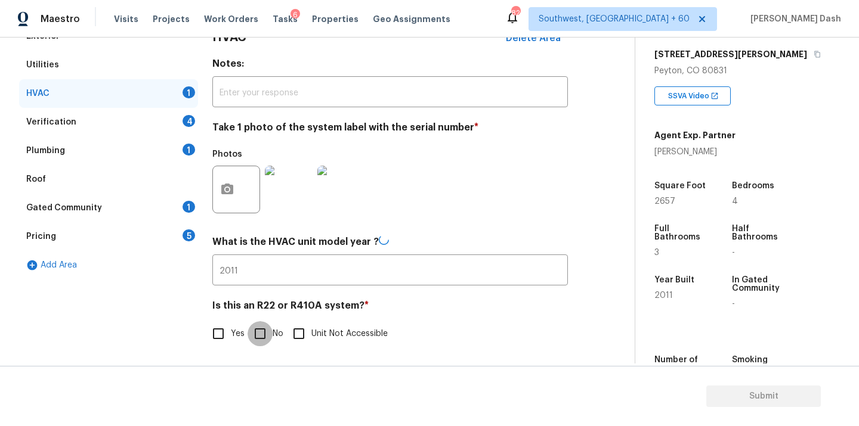
click at [255, 335] on input "No" at bounding box center [260, 333] width 25 height 25
checkbox input "true"
click at [228, 328] on input "Yes" at bounding box center [218, 333] width 25 height 25
checkbox input "true"
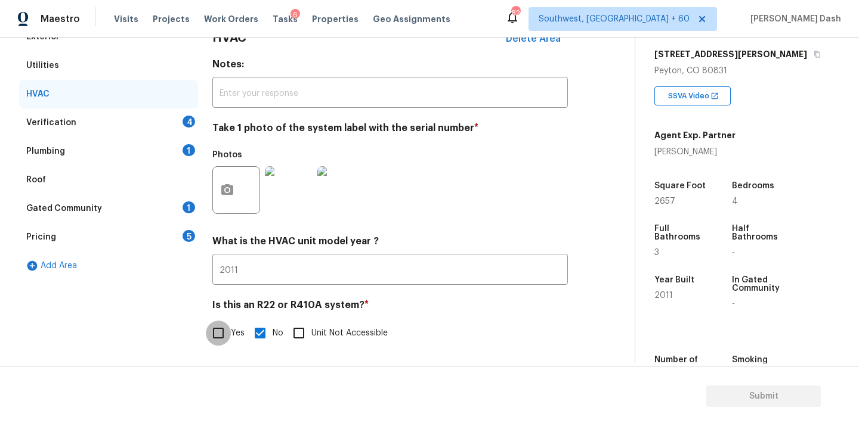
checkbox input "false"
click at [180, 127] on div "Verification 4" at bounding box center [108, 123] width 179 height 29
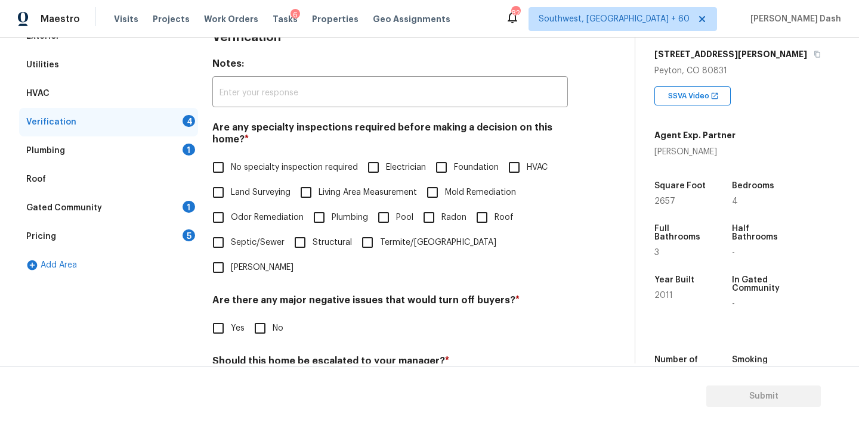
drag, startPoint x: 306, startPoint y: 169, endPoint x: 306, endPoint y: 255, distance: 86.5
click at [306, 169] on span "No specialty inspection required" at bounding box center [294, 168] width 127 height 13
click at [231, 169] on input "No specialty inspection required" at bounding box center [218, 167] width 25 height 25
checkbox input "true"
click at [258, 317] on input "No" at bounding box center [260, 329] width 25 height 25
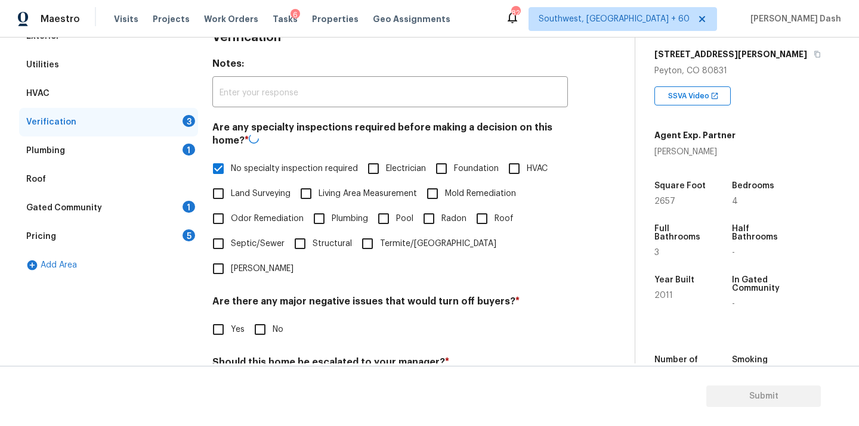
checkbox input "true"
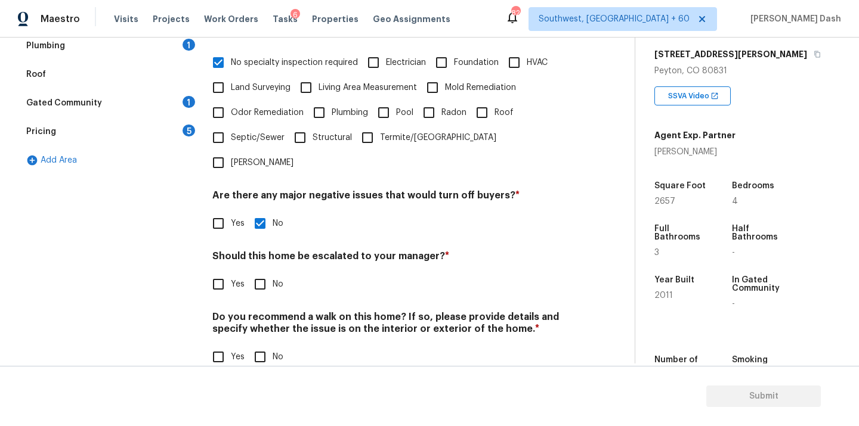
scroll to position [291, 0]
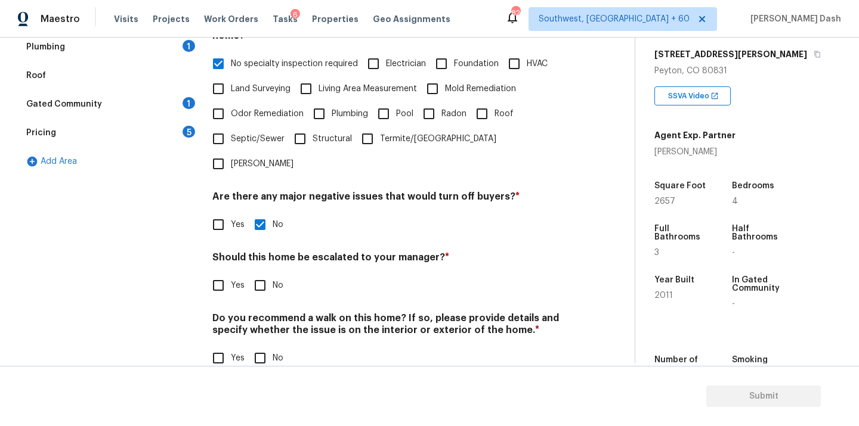
click at [256, 252] on div "Should this home be escalated to your manager? * Yes No" at bounding box center [389, 275] width 355 height 47
click at [204, 263] on div "Exterior Utilities HVAC Verification 2 Plumbing 1 Roof Gated Community 1 Pricin…" at bounding box center [312, 151] width 587 height 467
click at [233, 280] on span "Yes" at bounding box center [238, 286] width 14 height 13
click at [231, 273] on input "Yes" at bounding box center [218, 285] width 25 height 25
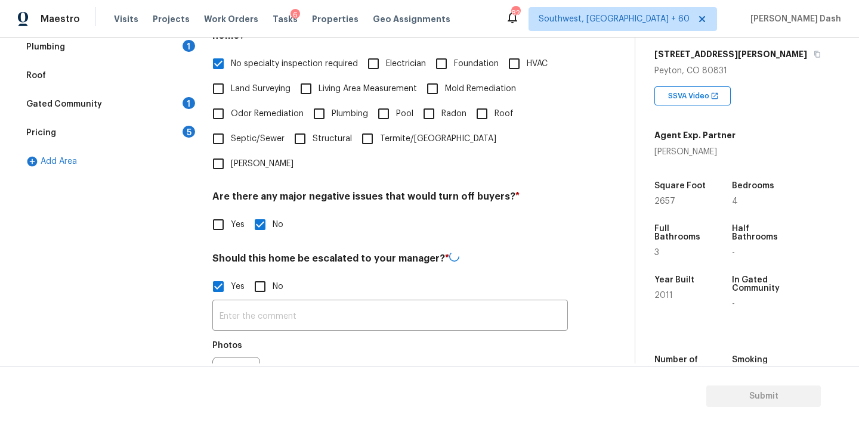
click at [240, 274] on label "Yes" at bounding box center [225, 286] width 39 height 25
click at [231, 274] on input "Yes" at bounding box center [218, 286] width 25 height 25
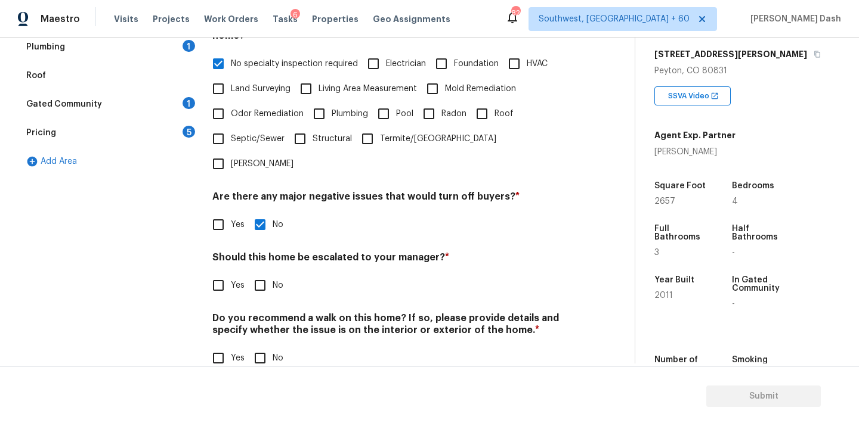
click at [243, 283] on div "Verification Notes: ​ Are any specialty inspections required before making a de…" at bounding box center [389, 151] width 355 height 467
click at [218, 273] on input "Yes" at bounding box center [218, 285] width 25 height 25
checkbox input "true"
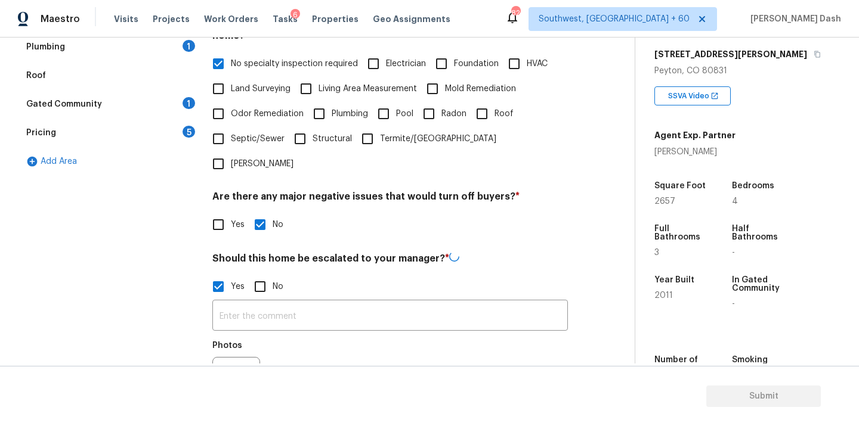
click at [279, 307] on div "​ Photos" at bounding box center [389, 355] width 355 height 113
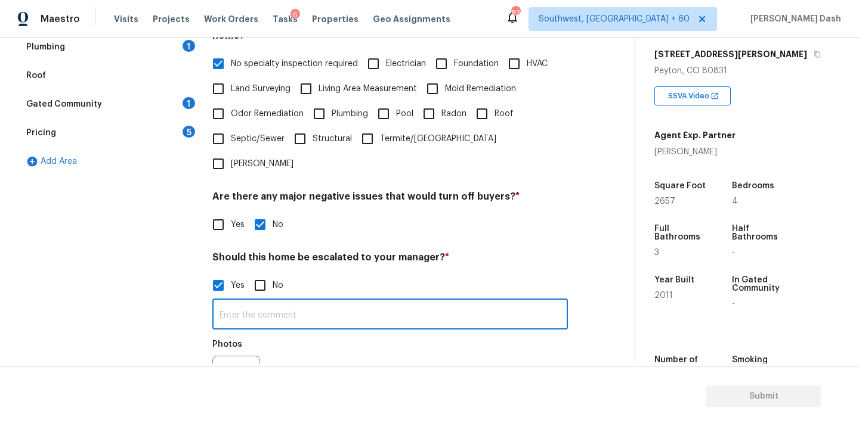
click at [274, 302] on input "text" at bounding box center [389, 316] width 355 height 28
type input "This is an ALA full virtual. Needs review."
click at [213, 357] on button "button" at bounding box center [227, 380] width 29 height 47
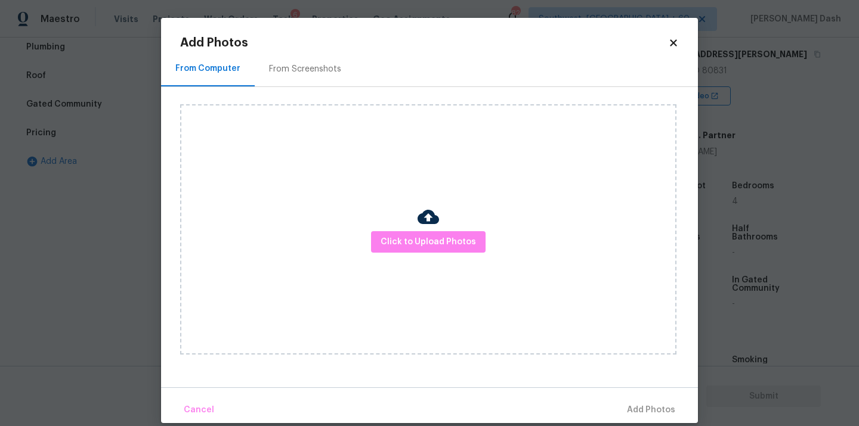
click at [112, 227] on body "Maestro Visits Projects Work Orders Tasks 6 Properties Geo Assignments 824 Sout…" at bounding box center [429, 213] width 859 height 426
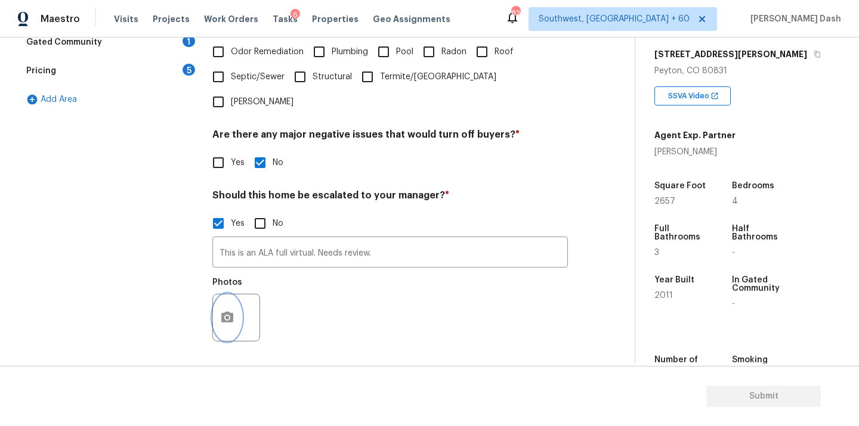
scroll to position [404, 0]
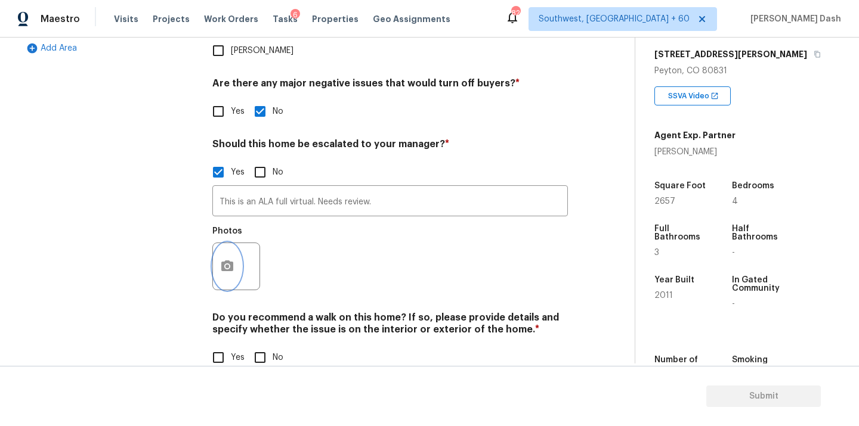
click at [227, 259] on icon "button" at bounding box center [227, 266] width 14 height 14
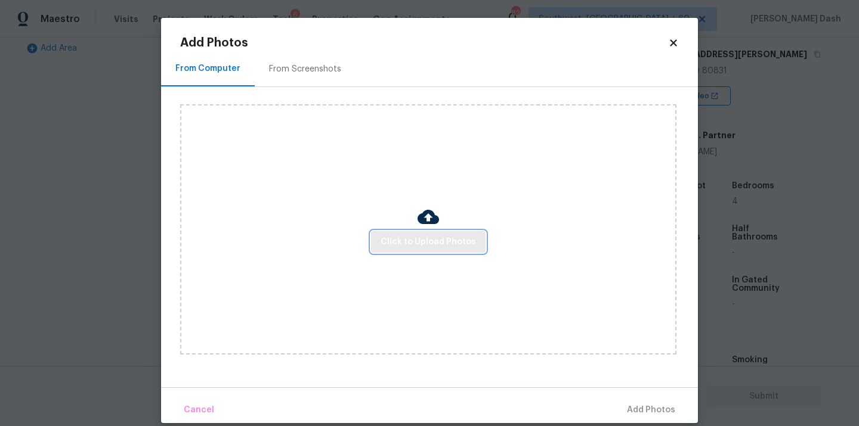
click at [415, 232] on button "Click to Upload Photos" at bounding box center [428, 242] width 115 height 22
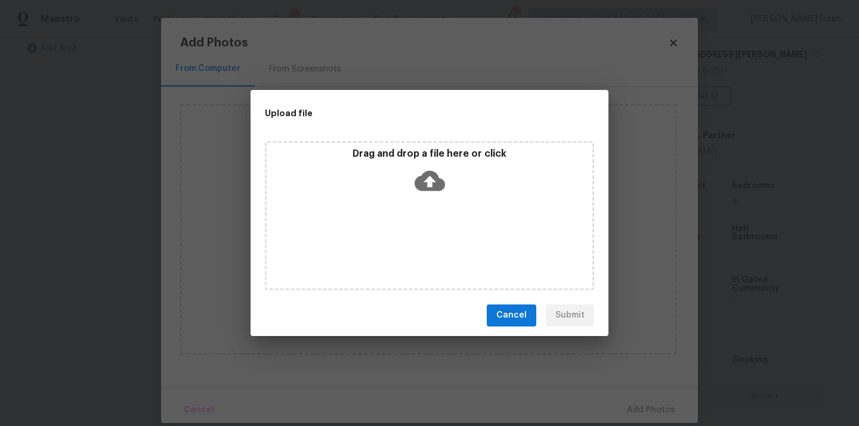
click at [443, 199] on div "Drag and drop a file here or click" at bounding box center [429, 215] width 329 height 149
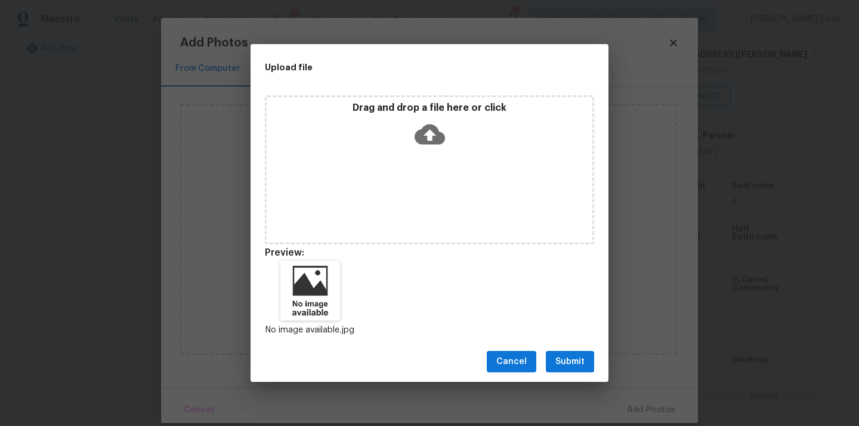
click at [568, 369] on span "Submit" at bounding box center [569, 362] width 29 height 15
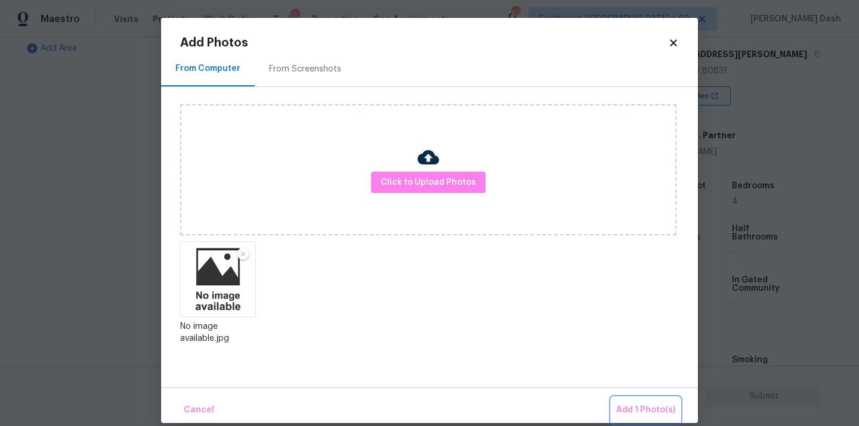
click at [658, 409] on span "Add 1 Photo(s)" at bounding box center [645, 410] width 59 height 15
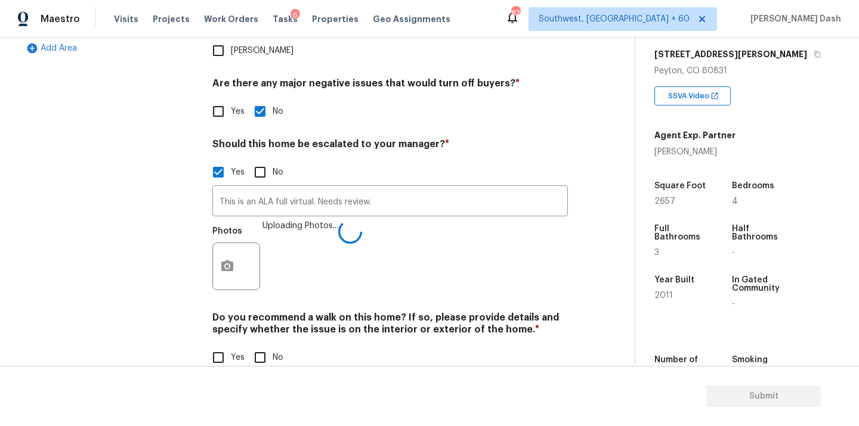
click at [256, 345] on input "No" at bounding box center [260, 357] width 25 height 25
checkbox input "true"
click at [144, 253] on div "Exterior Utilities HVAC Verification 1 Plumbing 1 Roof Gated Community 1 Pricin…" at bounding box center [108, 95] width 179 height 581
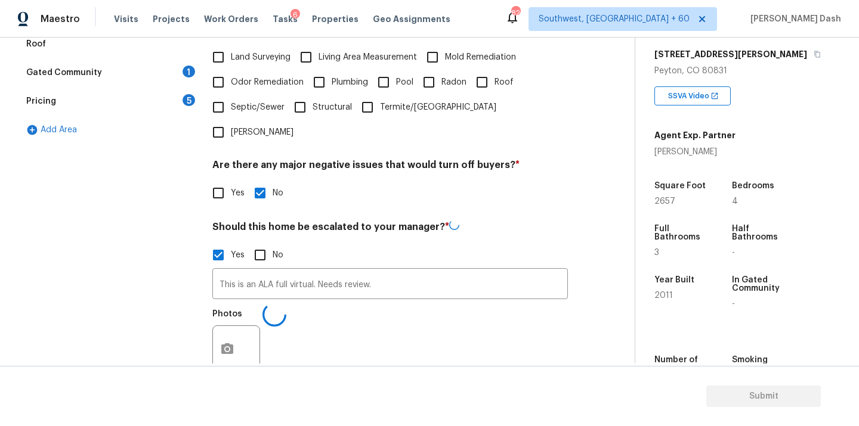
scroll to position [180, 0]
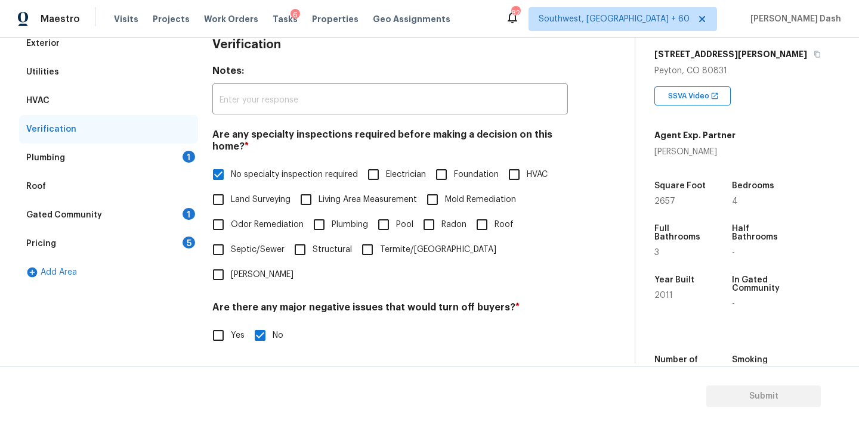
click at [161, 162] on div "Plumbing 1" at bounding box center [108, 158] width 179 height 29
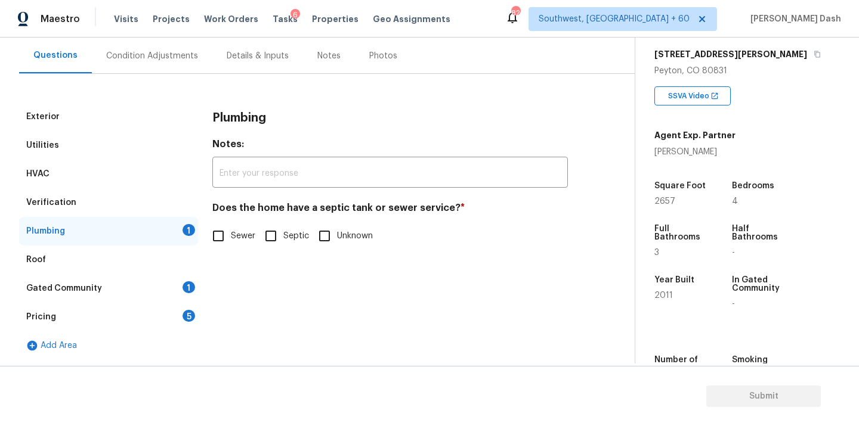
click at [242, 233] on span "Sewer" at bounding box center [243, 236] width 24 height 13
click at [231, 233] on input "Sewer" at bounding box center [218, 236] width 25 height 25
checkbox input "true"
click at [164, 277] on div "Gated Community 1" at bounding box center [108, 288] width 179 height 29
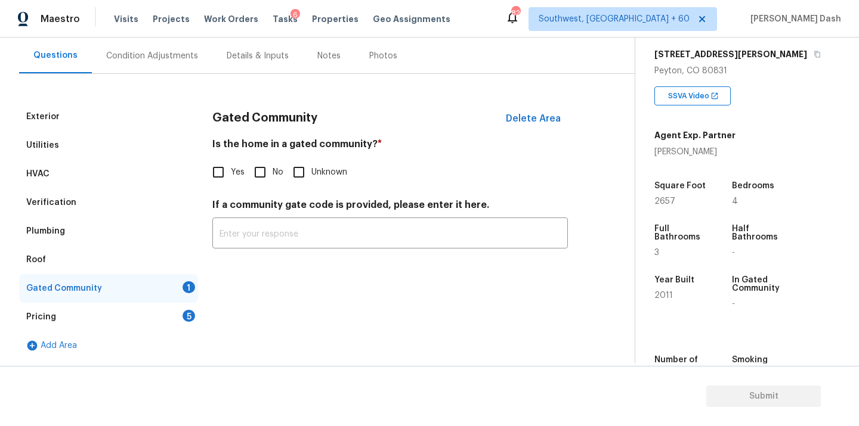
click at [259, 174] on input "No" at bounding box center [260, 172] width 25 height 25
checkbox input "true"
click at [162, 316] on div "Pricing 5" at bounding box center [108, 317] width 179 height 29
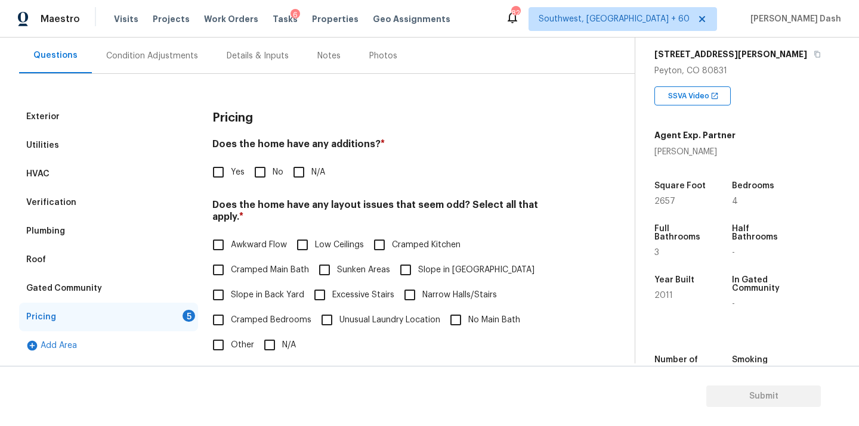
click at [263, 183] on input "No" at bounding box center [260, 172] width 25 height 25
checkbox input "true"
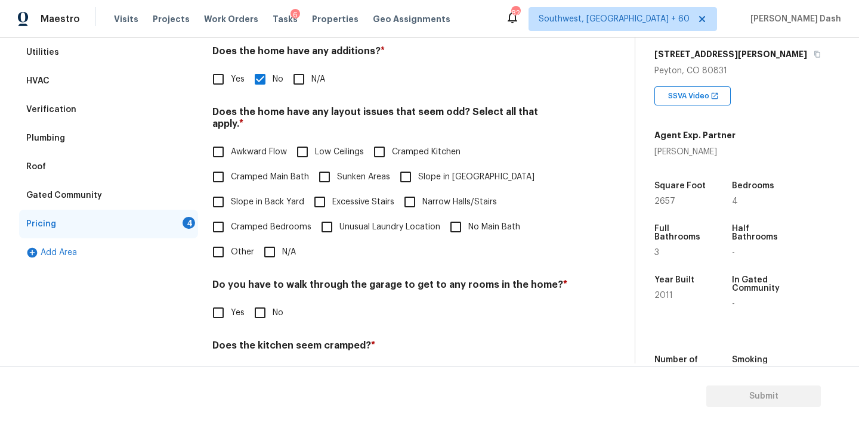
scroll to position [288, 0]
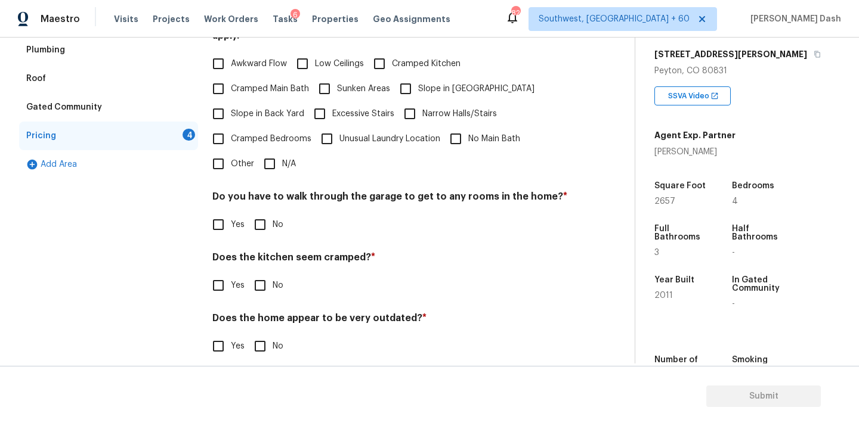
click at [271, 160] on input "N/A" at bounding box center [269, 163] width 25 height 25
checkbox input "true"
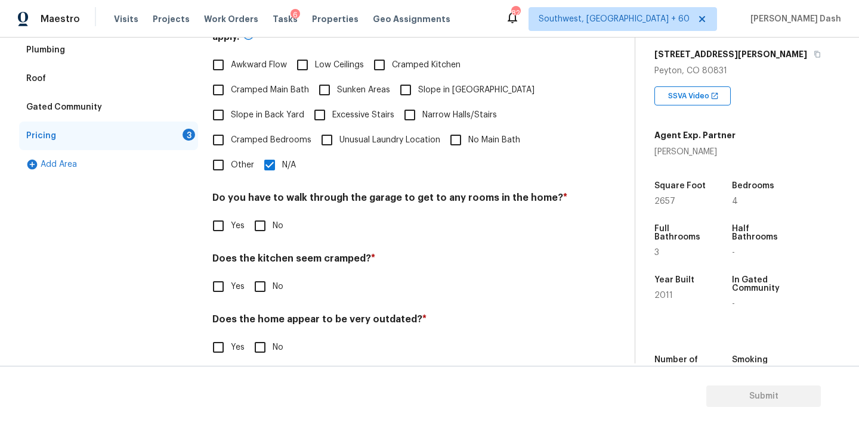
click at [271, 215] on input "No" at bounding box center [260, 226] width 25 height 25
checkbox input "true"
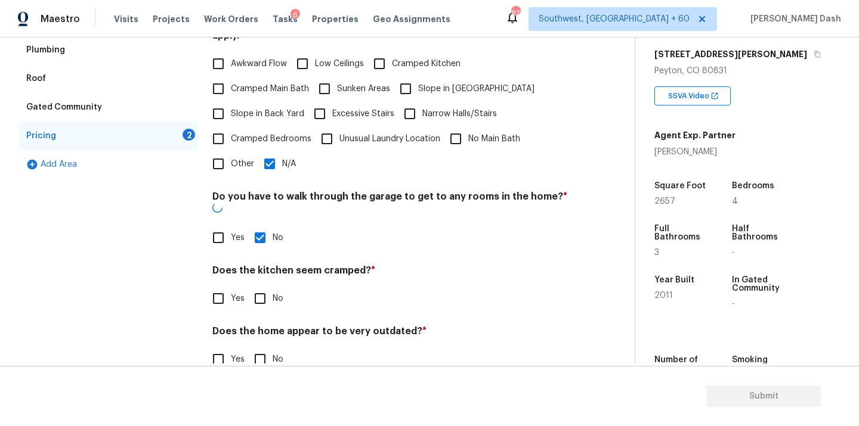
click at [257, 286] on input "No" at bounding box center [260, 298] width 25 height 25
checkbox input "true"
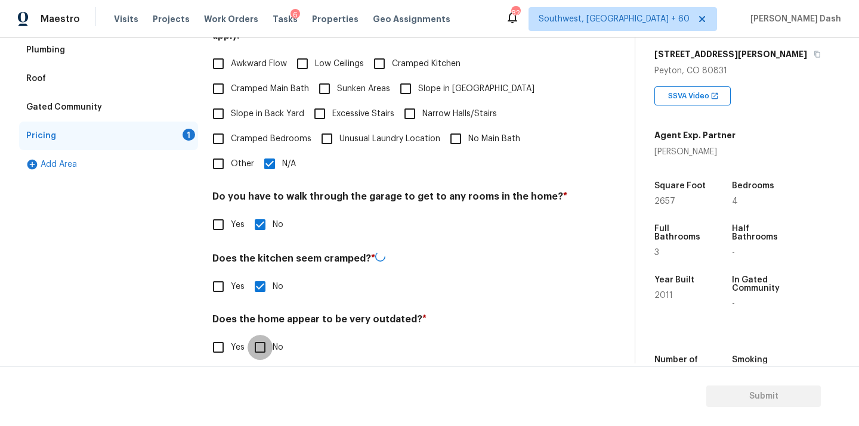
click at [257, 335] on input "No" at bounding box center [260, 347] width 25 height 25
checkbox input "true"
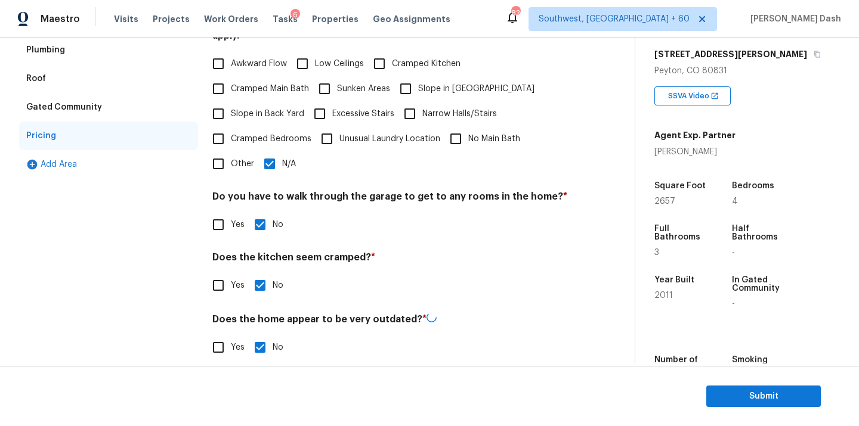
click at [143, 267] on div "Exterior Utilities HVAC Verification Plumbing Roof Gated Community Pricing Add …" at bounding box center [108, 147] width 179 height 453
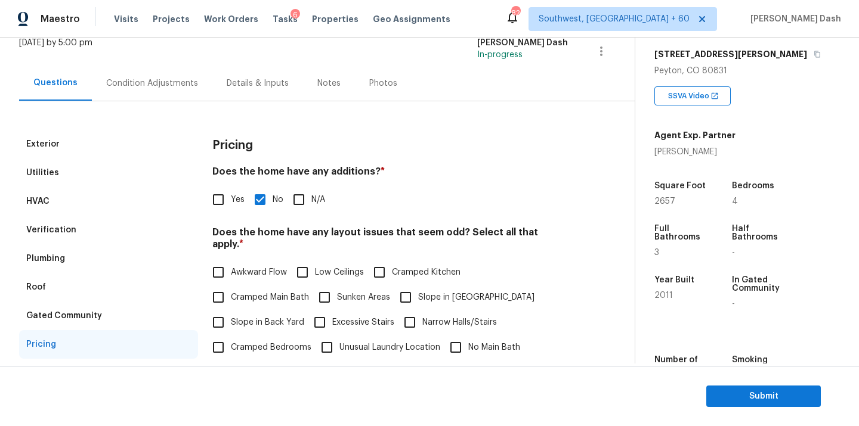
scroll to position [0, 0]
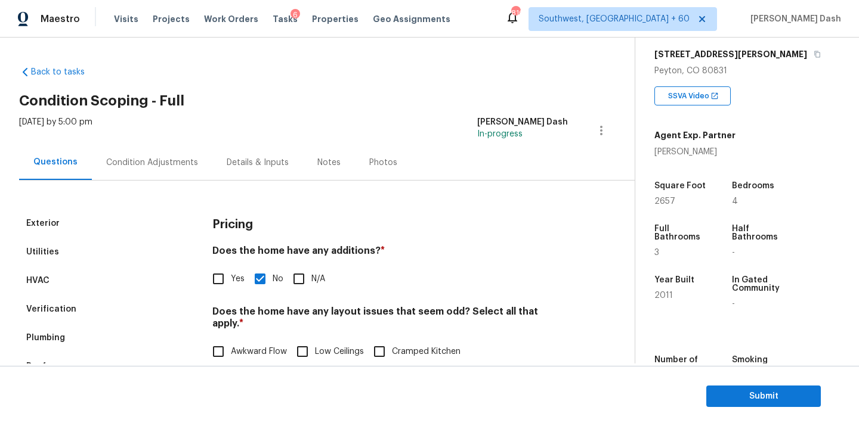
click at [155, 162] on div "Condition Adjustments" at bounding box center [152, 163] width 92 height 12
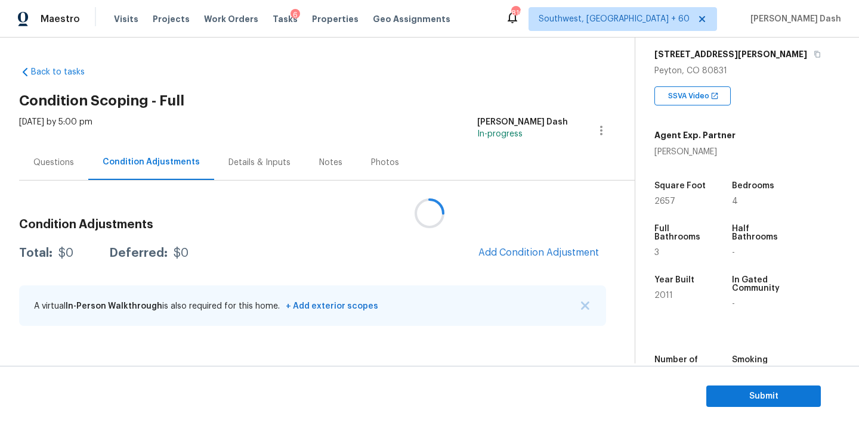
click at [565, 253] on div at bounding box center [429, 213] width 859 height 426
click at [538, 252] on span "Add Condition Adjustment" at bounding box center [538, 253] width 120 height 11
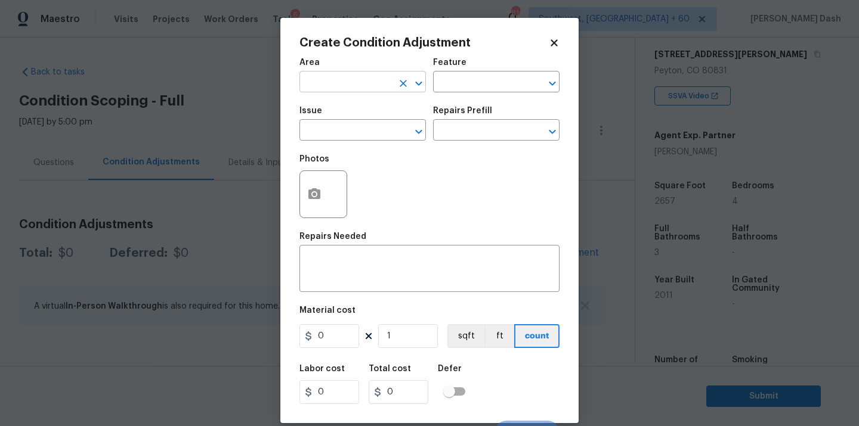
click at [358, 85] on input "text" at bounding box center [345, 83] width 93 height 18
click at [339, 103] on li "Roof" at bounding box center [362, 110] width 126 height 20
type input "Roof"
click at [444, 82] on input "text" at bounding box center [479, 83] width 93 height 18
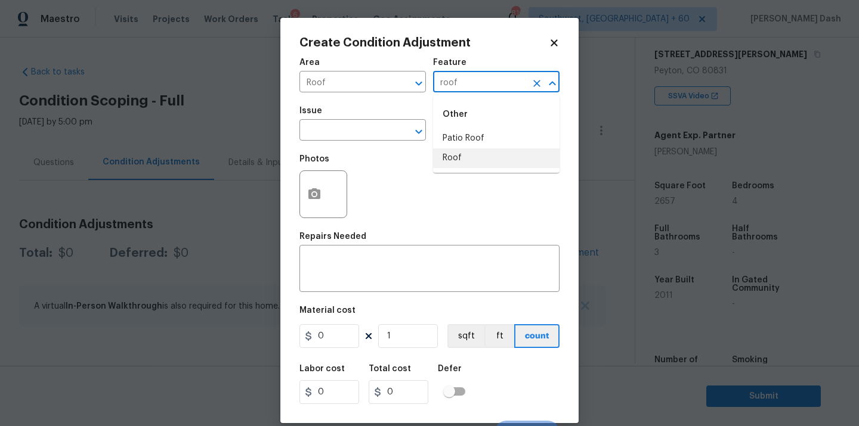
click at [463, 156] on li "Roof" at bounding box center [496, 159] width 126 height 20
type input "Roof"
click at [381, 139] on input "text" at bounding box center [345, 131] width 93 height 18
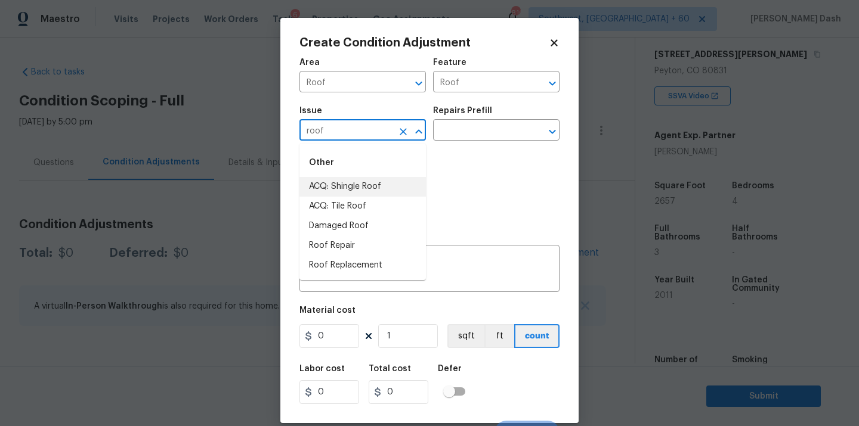
click at [349, 188] on li "ACQ: Shingle Roof" at bounding box center [362, 187] width 126 height 20
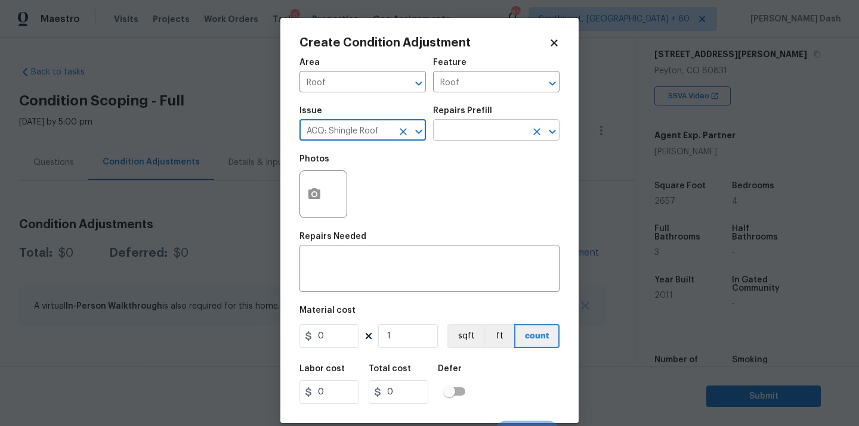
type input "ACQ: Shingle Roof"
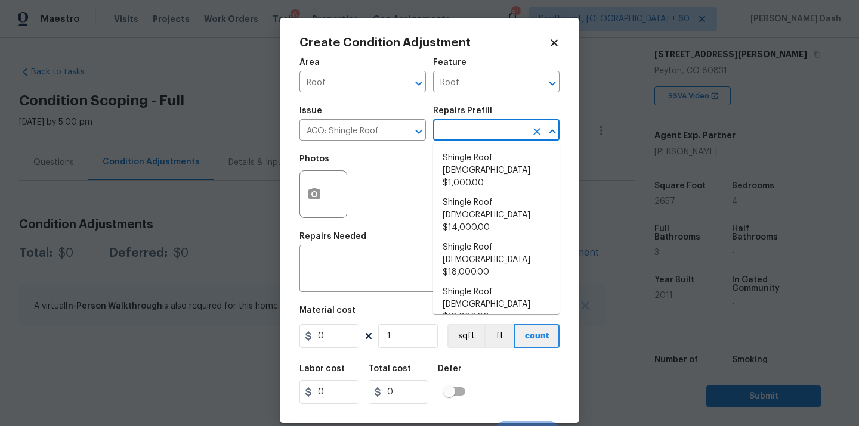
click at [464, 133] on input "text" at bounding box center [479, 131] width 93 height 18
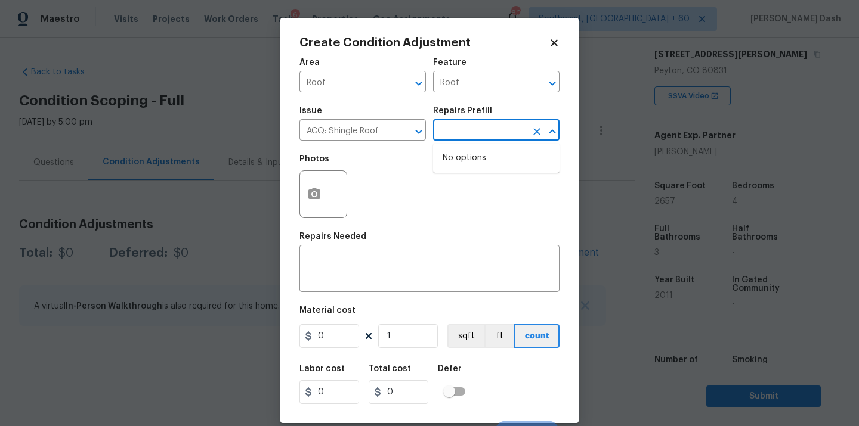
click at [469, 135] on input "text" at bounding box center [479, 131] width 93 height 18
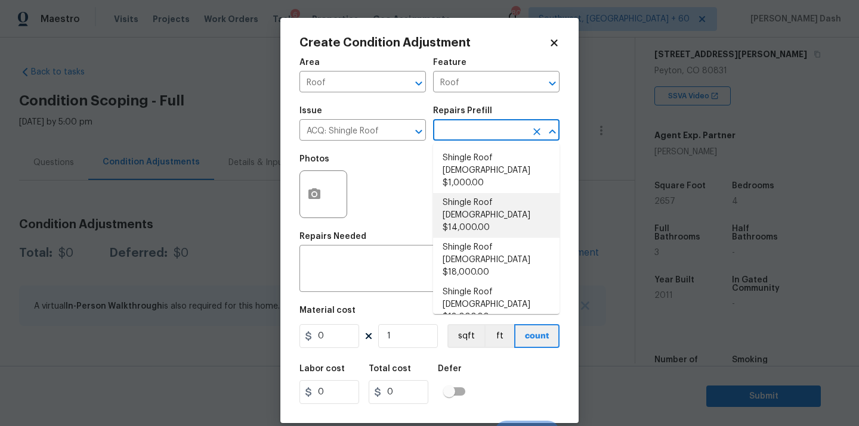
click at [507, 203] on li "Shingle Roof 11-15 Years Old $14,000.00" at bounding box center [496, 215] width 126 height 45
type input "Acquisition"
type textarea "Acquisition Scope: Shingle Roof 11-15 years in age maintenance."
type input "14000"
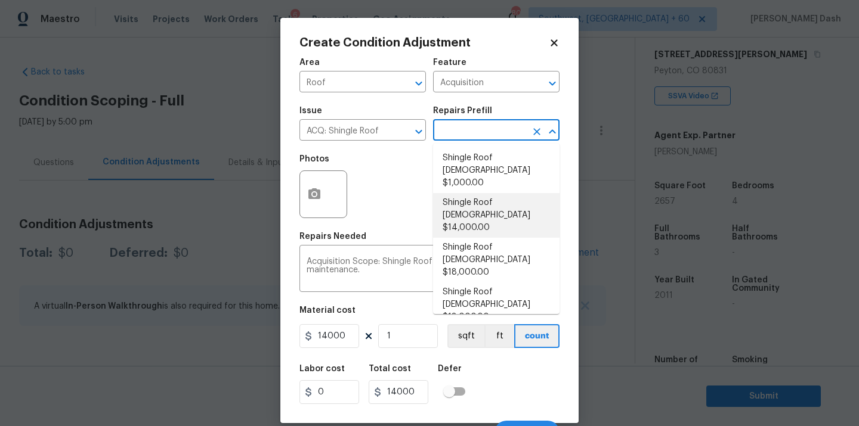
click at [485, 206] on li "Shingle Roof 11-15 Years Old $14,000.00" at bounding box center [496, 215] width 126 height 45
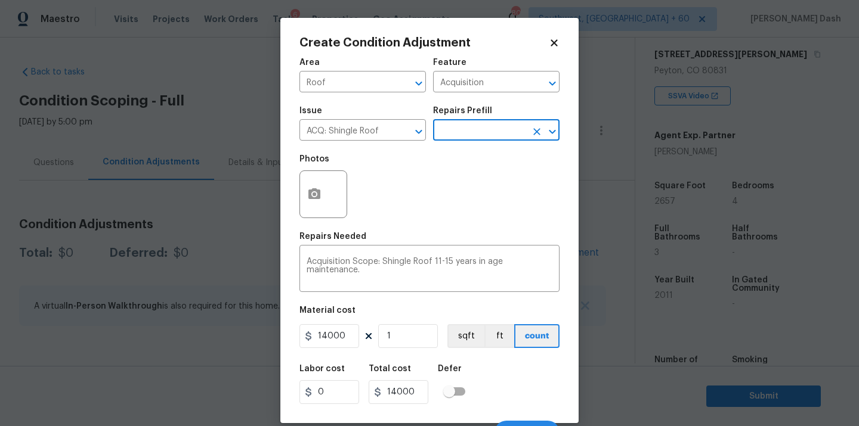
scroll to position [19, 0]
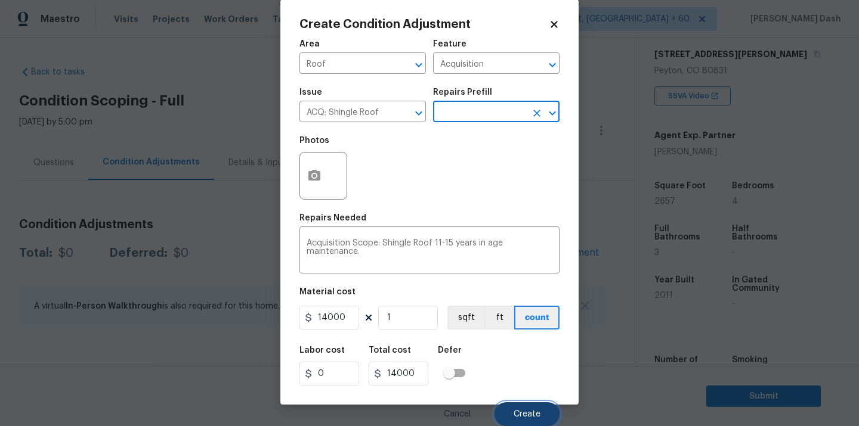
click at [528, 412] on span "Create" at bounding box center [527, 414] width 27 height 9
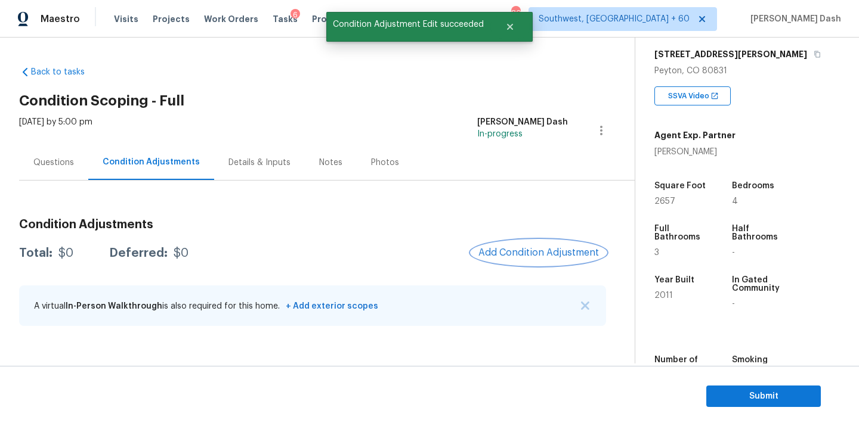
scroll to position [0, 0]
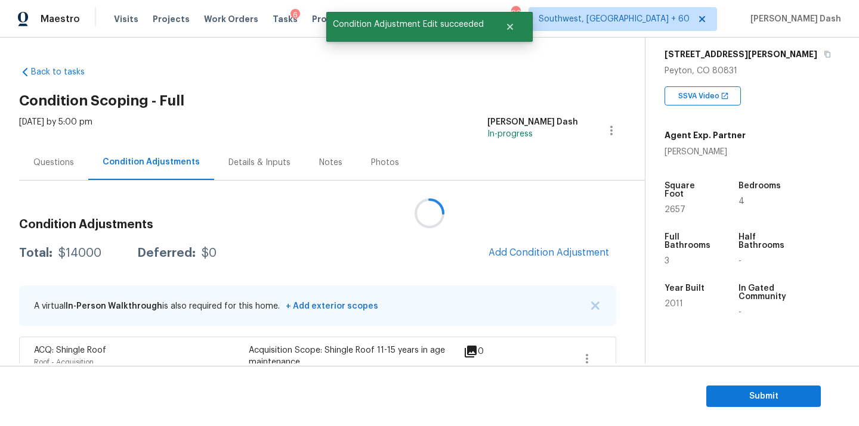
click at [537, 255] on div at bounding box center [429, 213] width 859 height 426
click at [537, 255] on span "Add Condition Adjustment" at bounding box center [548, 253] width 120 height 11
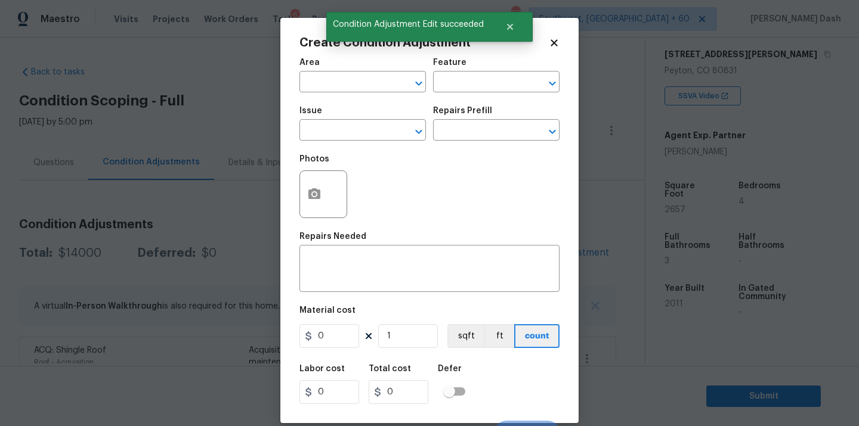
click at [365, 71] on div "Area" at bounding box center [362, 66] width 126 height 16
click at [365, 87] on input "text" at bounding box center [345, 83] width 93 height 18
click at [351, 119] on li "HVAC" at bounding box center [362, 110] width 126 height 20
type input "HVAC"
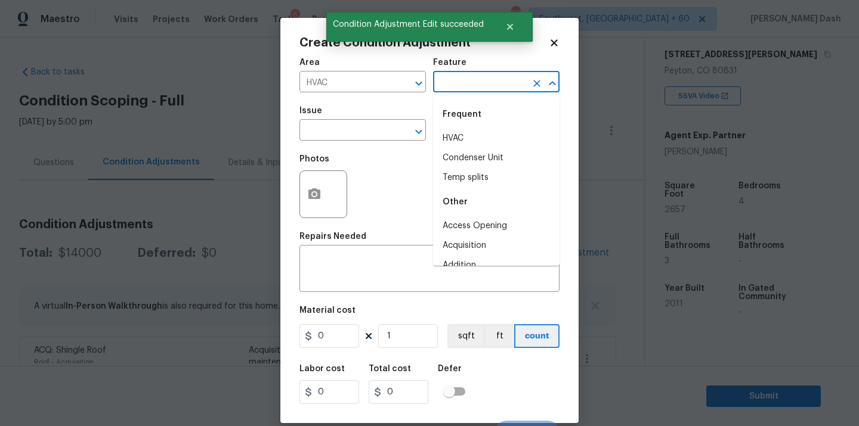
click at [453, 84] on input "text" at bounding box center [479, 83] width 93 height 18
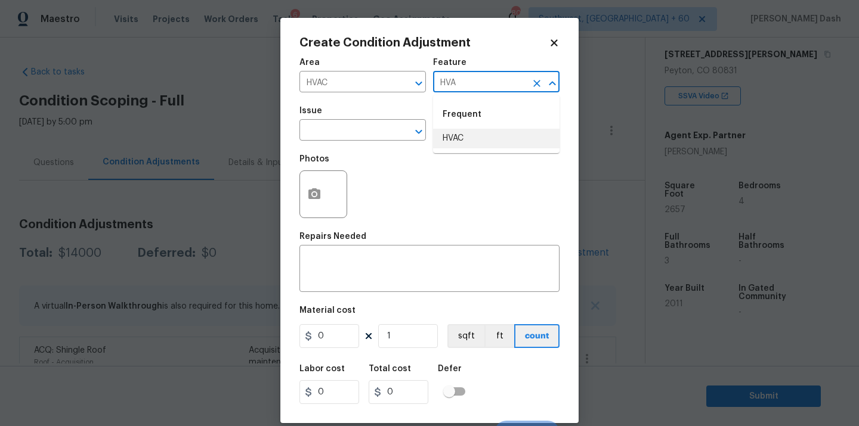
click at [455, 135] on li "HVAC" at bounding box center [496, 139] width 126 height 20
type input "HVAC"
click at [365, 116] on div "Issue" at bounding box center [362, 115] width 126 height 16
click at [365, 133] on input "text" at bounding box center [345, 131] width 93 height 18
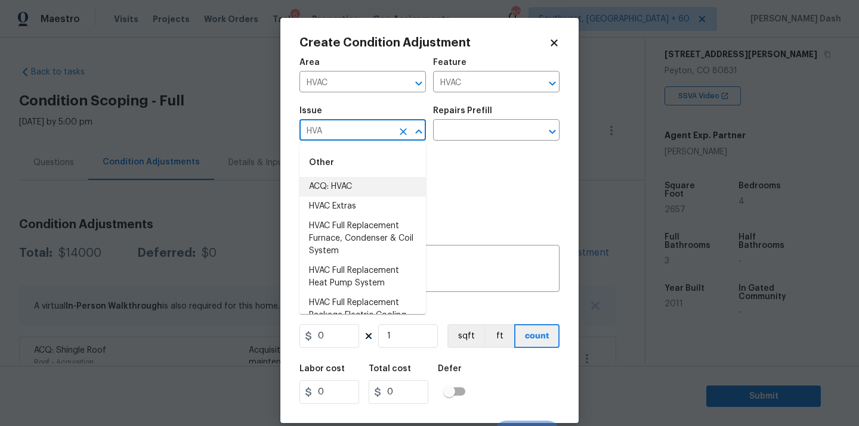
click at [347, 196] on li "ACQ: HVAC" at bounding box center [362, 187] width 126 height 20
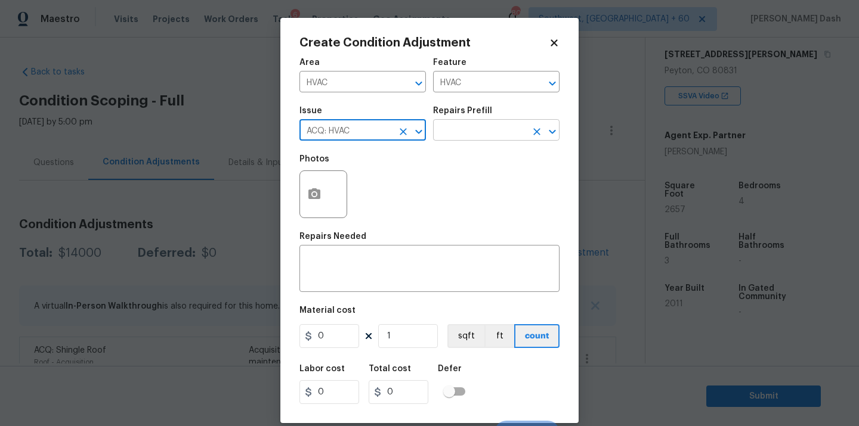
type input "ACQ: HVAC"
click at [449, 135] on input "text" at bounding box center [479, 131] width 93 height 18
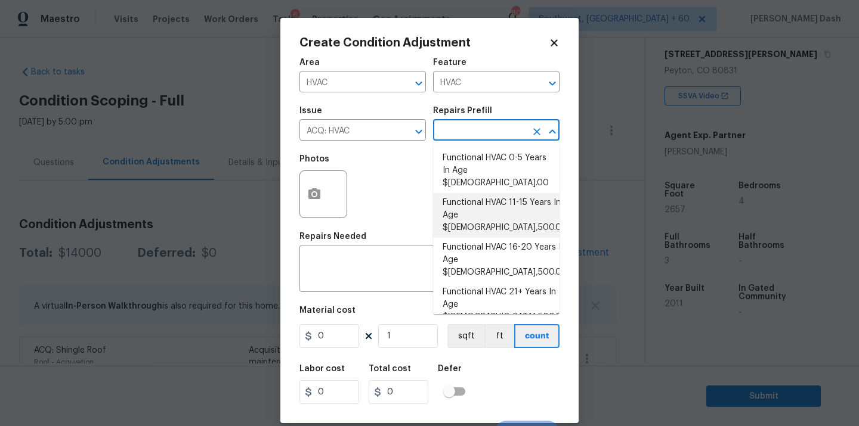
click at [486, 197] on li "Functional HVAC 11-15 Years In Age $7,500.00" at bounding box center [496, 215] width 126 height 45
type input "Acquisition"
type textarea "Acquisition Scope: Functional HVAC 11-15"
type input "7500"
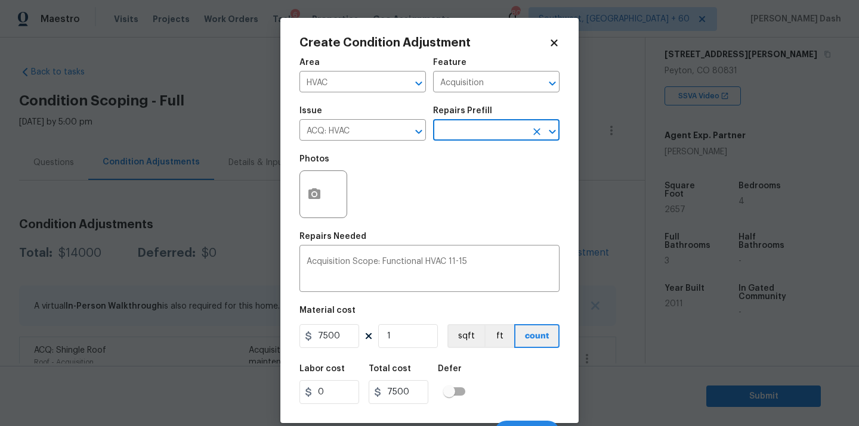
scroll to position [19, 0]
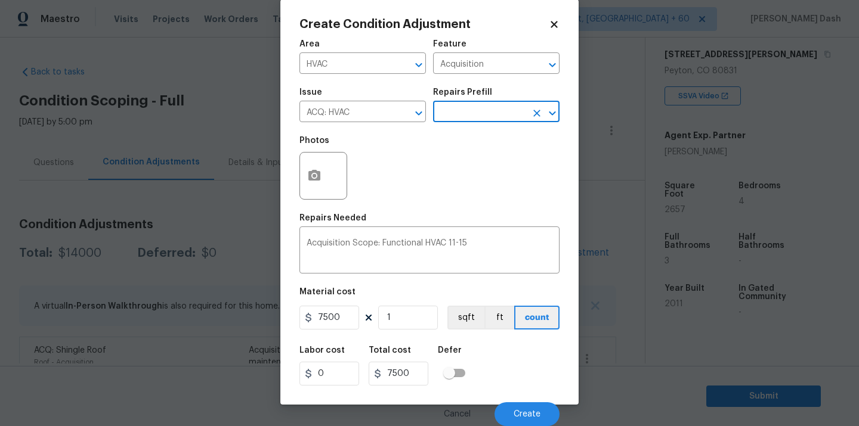
click at [510, 400] on div "Cancel Create" at bounding box center [429, 409] width 260 height 33
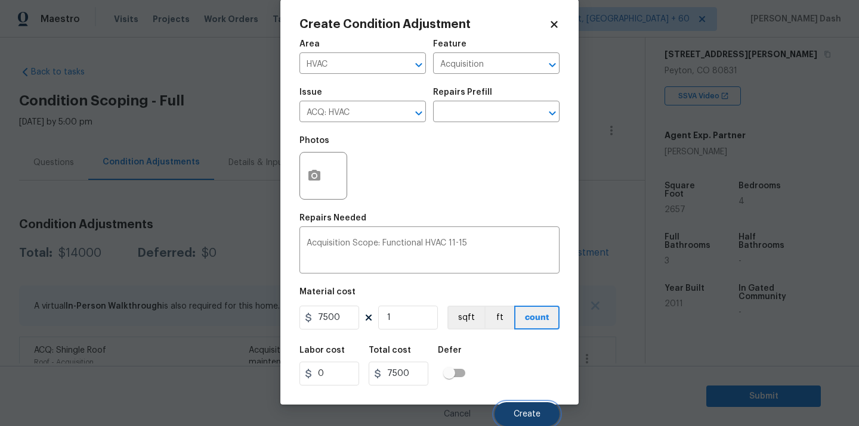
click at [511, 416] on button "Create" at bounding box center [526, 415] width 65 height 24
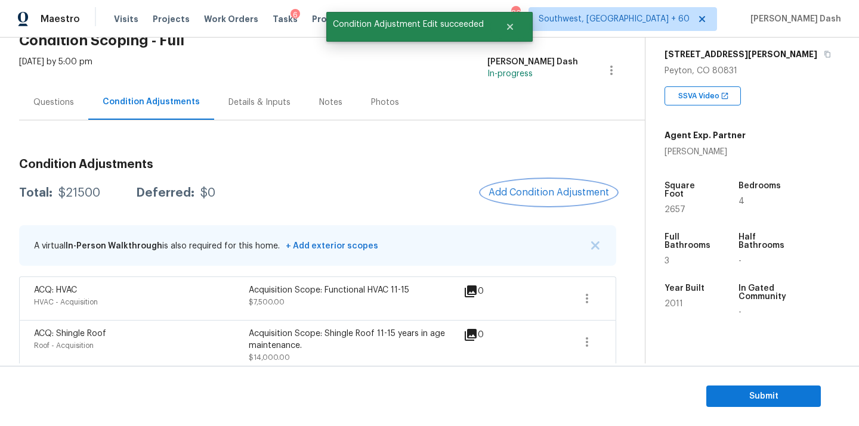
scroll to position [72, 0]
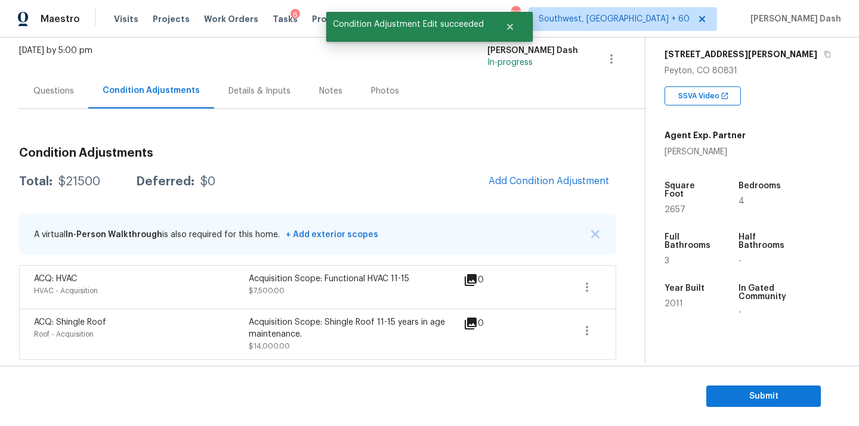
click at [552, 197] on div "Condition Adjustments Total: $21500 Deferred: $0 Add Condition Adjustment A vir…" at bounding box center [317, 249] width 597 height 222
click at [550, 184] on span "Add Condition Adjustment" at bounding box center [548, 181] width 120 height 11
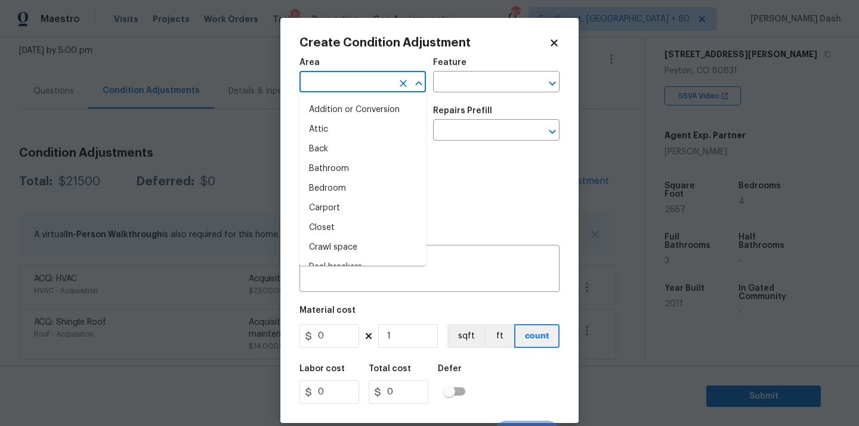
click at [339, 83] on input "text" at bounding box center [345, 83] width 93 height 18
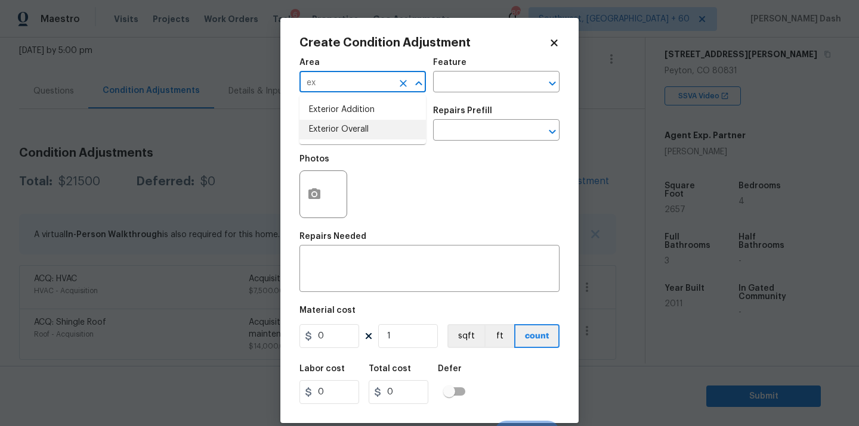
click at [335, 123] on li "Exterior Overall" at bounding box center [362, 130] width 126 height 20
type input "Exterior Overall"
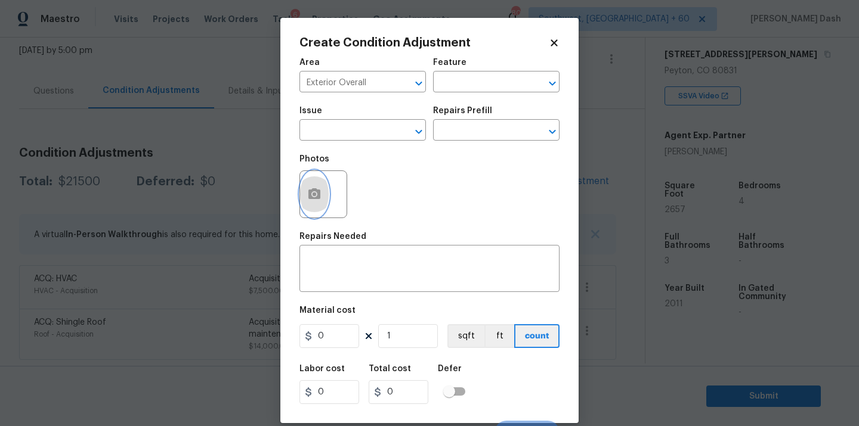
click at [314, 174] on button "button" at bounding box center [314, 194] width 29 height 47
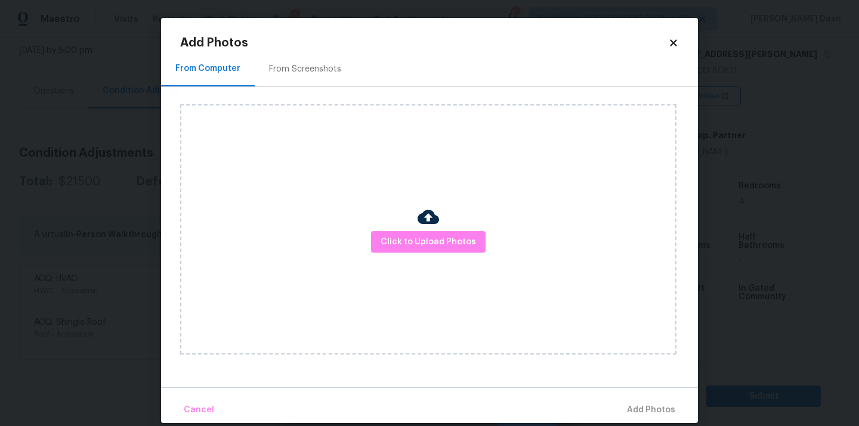
click at [314, 208] on div "Click to Upload Photos" at bounding box center [428, 229] width 496 height 251
click at [423, 224] on img at bounding box center [428, 216] width 21 height 21
click at [423, 233] on button "Click to Upload Photos" at bounding box center [428, 242] width 115 height 22
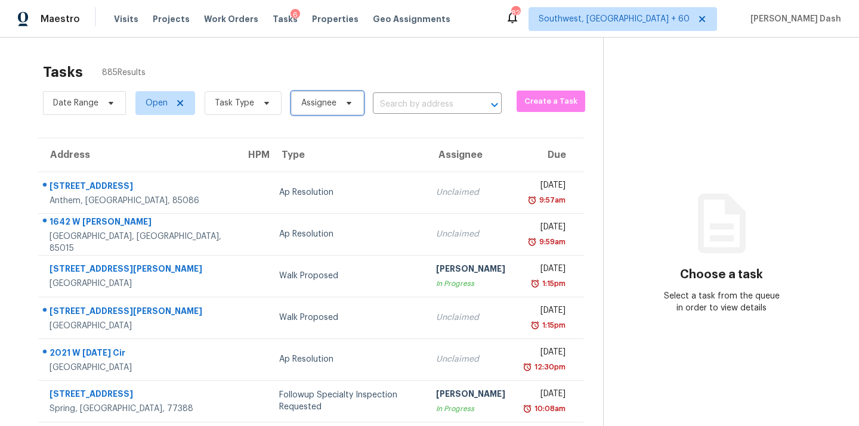
click at [323, 102] on span "Assignee" at bounding box center [318, 103] width 35 height 12
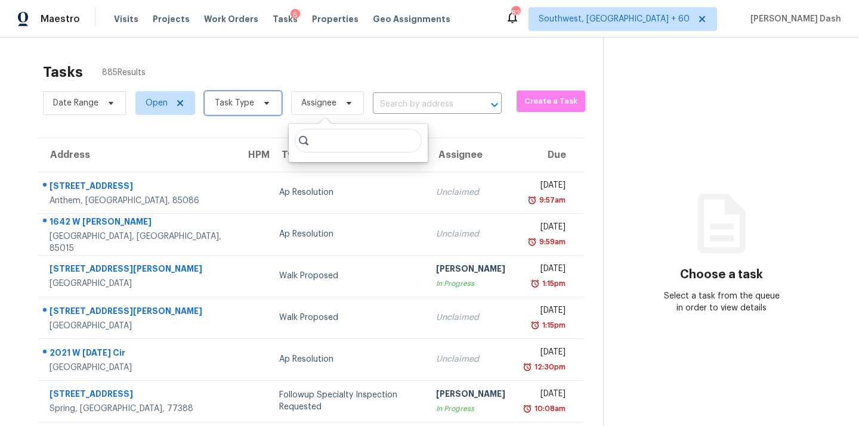
click at [243, 102] on span "Task Type" at bounding box center [234, 103] width 39 height 12
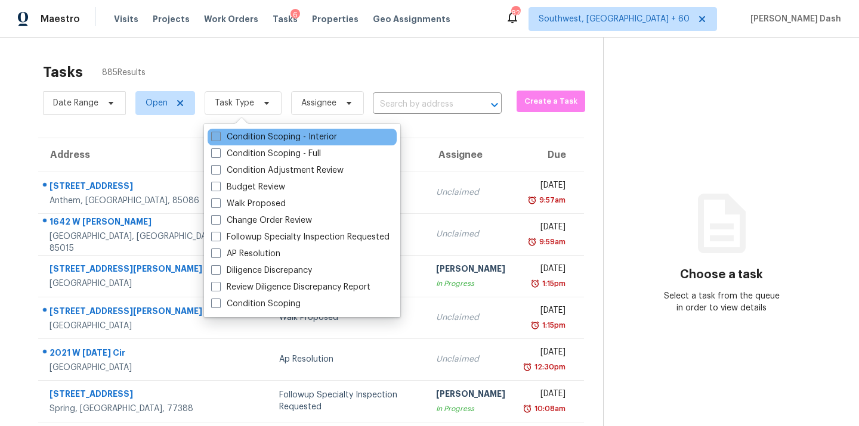
click at [236, 137] on label "Condition Scoping - Interior" at bounding box center [274, 137] width 126 height 12
click at [219, 137] on input "Condition Scoping - Interior" at bounding box center [215, 135] width 8 height 8
checkbox input "true"
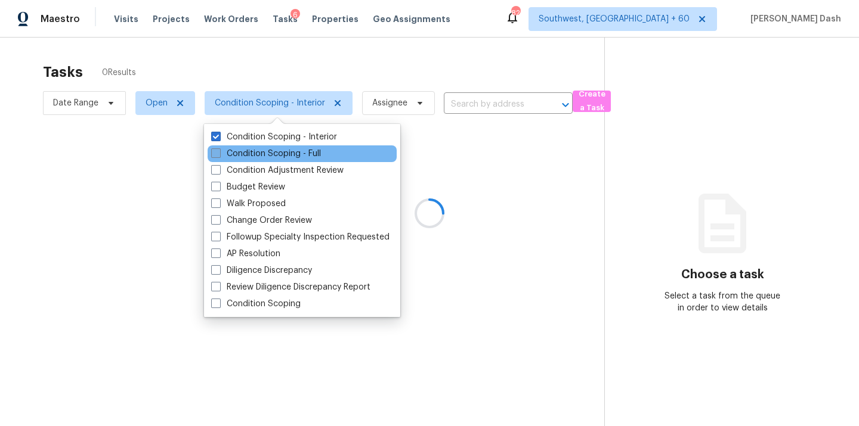
click at [241, 153] on label "Condition Scoping - Full" at bounding box center [266, 154] width 110 height 12
click at [219, 153] on input "Condition Scoping - Full" at bounding box center [215, 152] width 8 height 8
checkbox input "true"
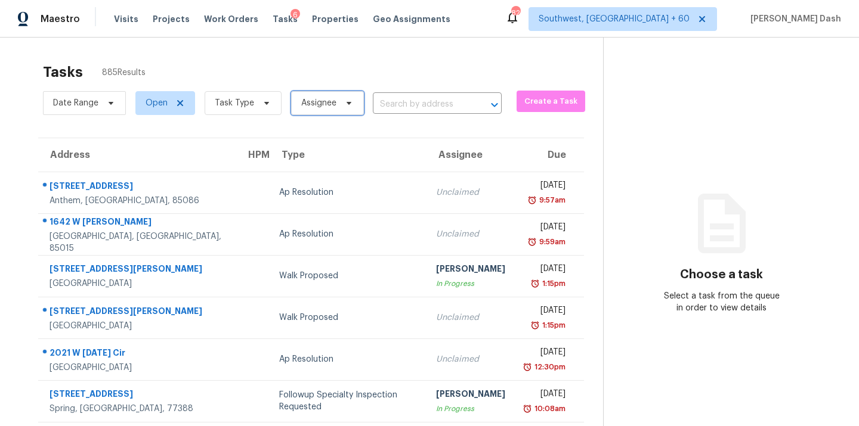
click at [324, 108] on span "Assignee" at bounding box center [318, 103] width 35 height 12
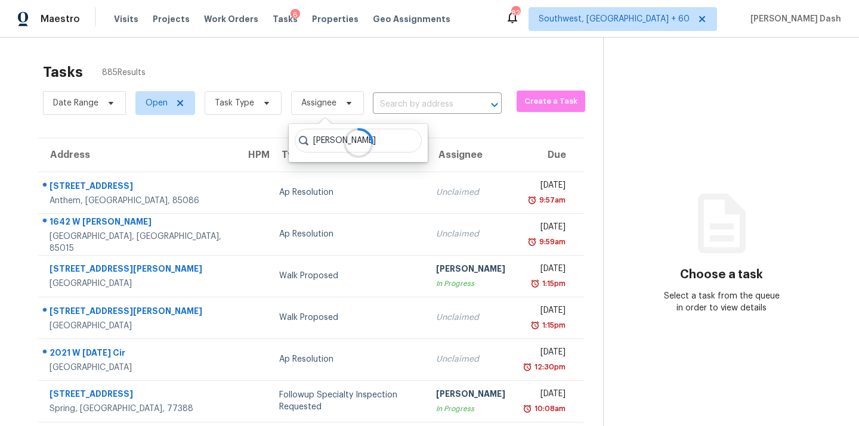
type input "soumya"
